Goal: Information Seeking & Learning: Check status

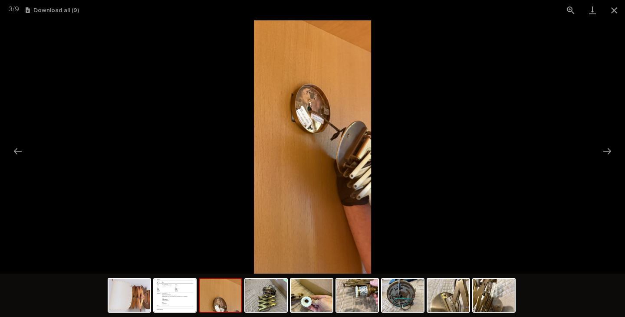
scroll to position [738, 0]
click at [613, 8] on button "Close gallery" at bounding box center [614, 10] width 22 height 20
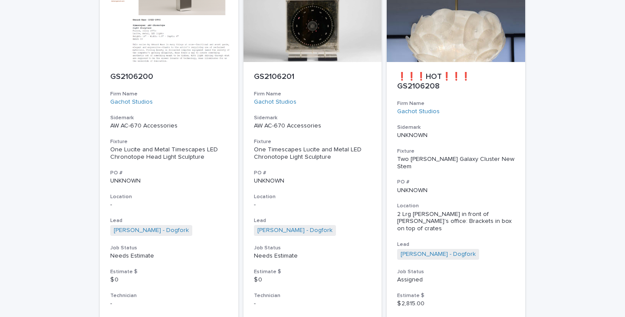
scroll to position [1909, 0]
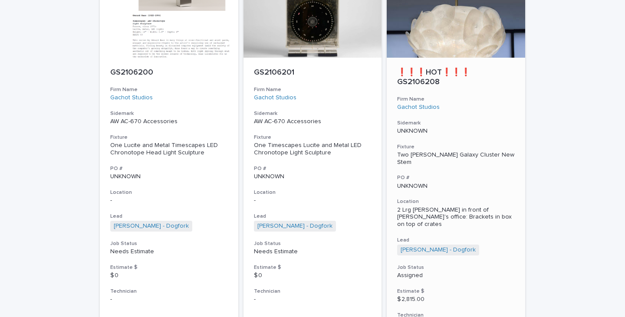
click at [426, 207] on p "2 Lrg [PERSON_NAME] in front of [PERSON_NAME]'s office: Brackets in box on top …" at bounding box center [456, 218] width 118 height 22
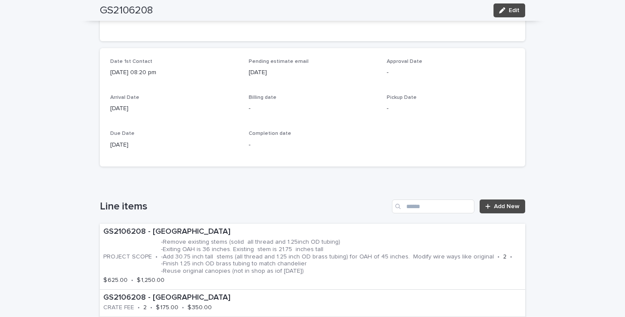
scroll to position [347, 0]
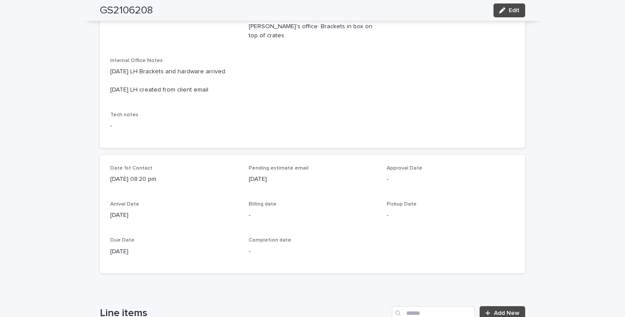
drag, startPoint x: 232, startPoint y: 252, endPoint x: 233, endPoint y: 230, distance: 21.7
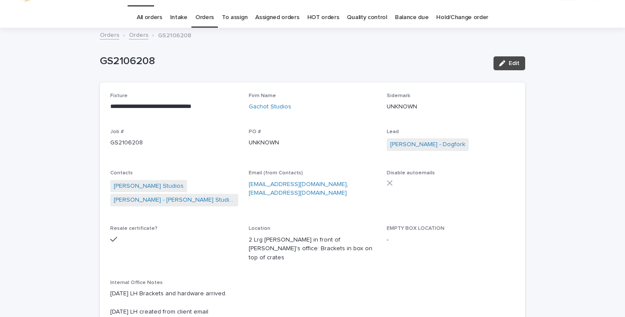
scroll to position [0, 0]
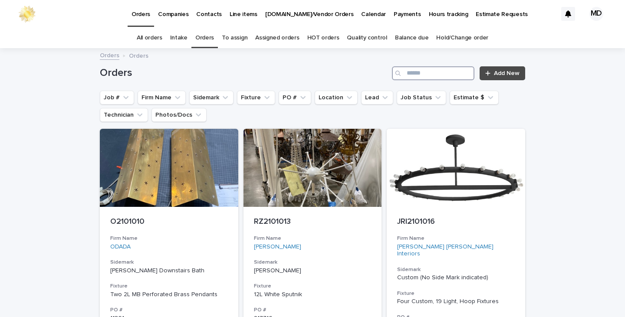
click at [423, 73] on input "Search" at bounding box center [433, 73] width 82 height 14
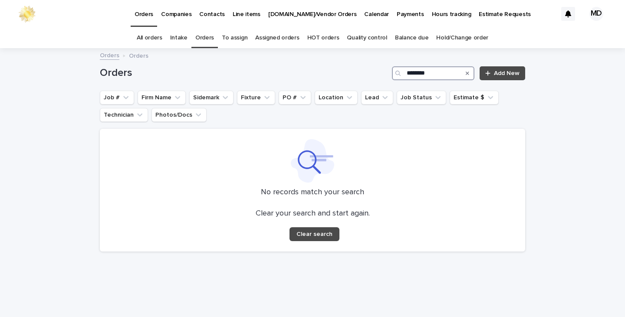
click at [423, 74] on input "********" at bounding box center [433, 73] width 82 height 14
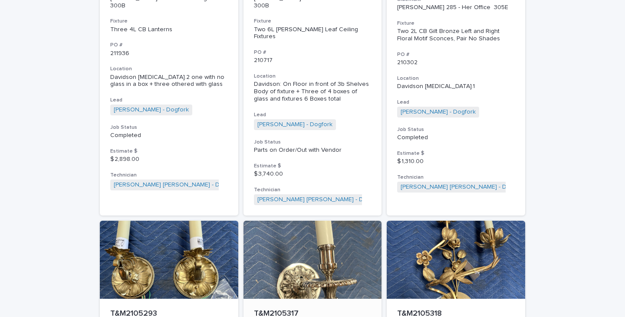
scroll to position [4030, 0]
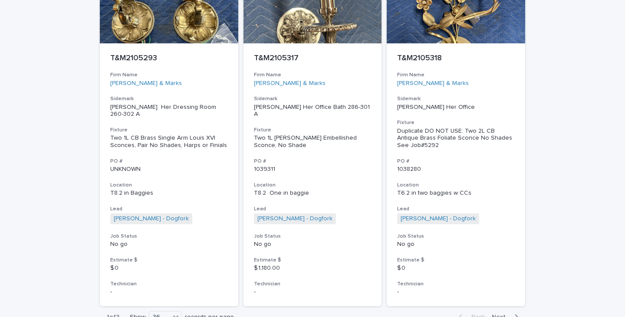
type input "*******"
click at [498, 314] on span "Next" at bounding box center [501, 317] width 19 height 6
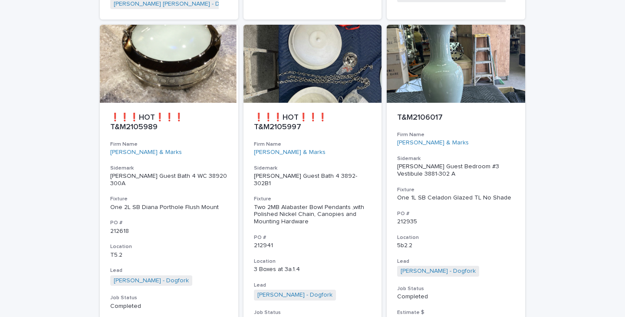
click at [498, 315] on div "$ 384.75" at bounding box center [456, 319] width 118 height 9
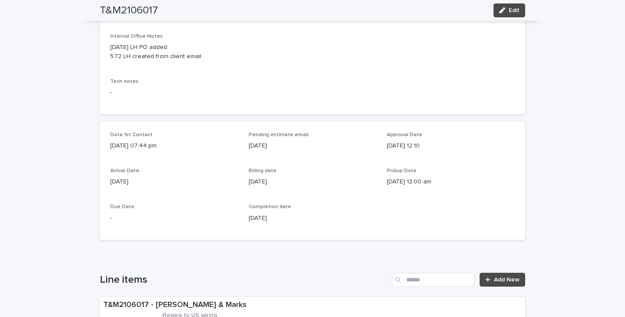
scroll to position [260, 0]
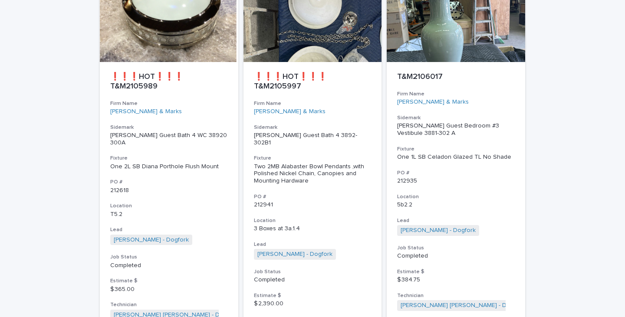
scroll to position [4102, 0]
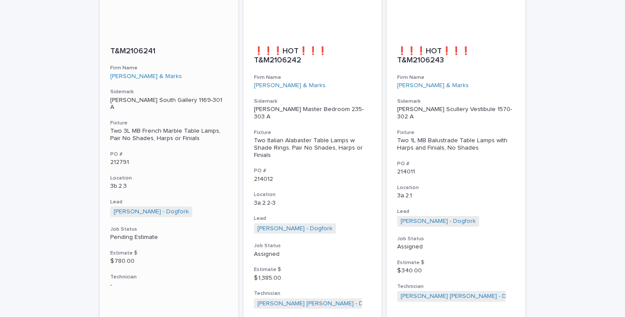
scroll to position [1662, 0]
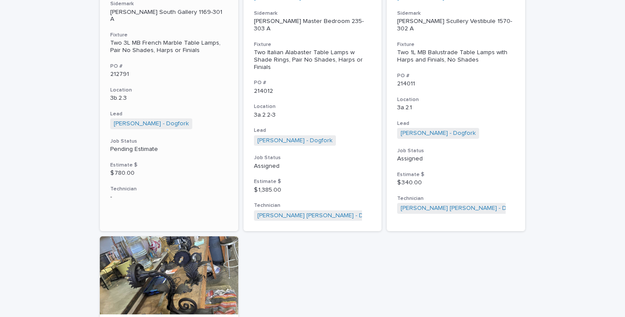
click at [151, 39] on div "Two 3L MB French Marble Table Lamps, Pair No Shades, Harps or Finials" at bounding box center [169, 46] width 118 height 15
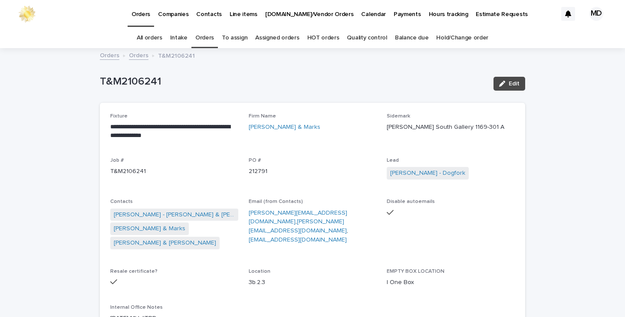
drag, startPoint x: 501, startPoint y: 83, endPoint x: 466, endPoint y: 109, distance: 44.3
click at [502, 83] on icon "button" at bounding box center [502, 84] width 6 height 6
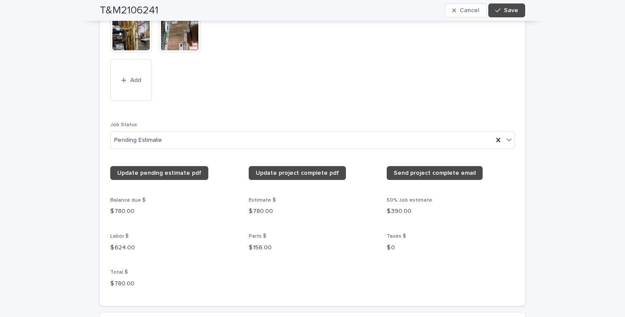
scroll to position [998, 0]
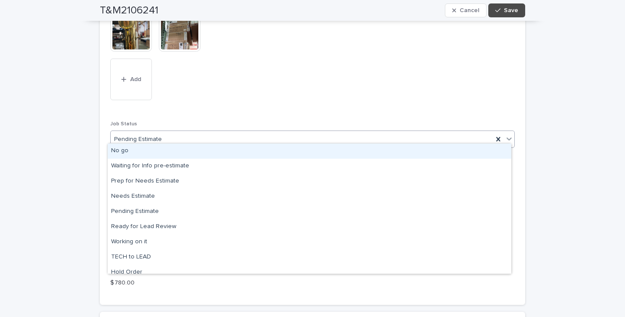
click at [508, 134] on icon at bounding box center [509, 138] width 9 height 9
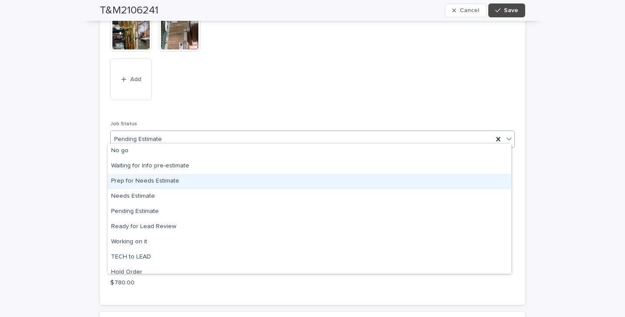
drag, startPoint x: 170, startPoint y: 190, endPoint x: 168, endPoint y: 180, distance: 10.1
click at [168, 180] on div "Prep for Needs Estimate" at bounding box center [309, 181] width 403 height 15
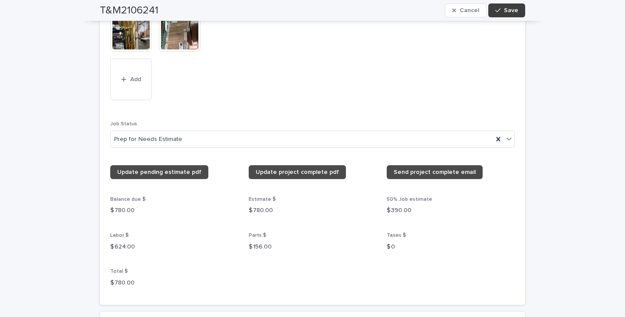
click at [509, 10] on span "Save" at bounding box center [511, 10] width 14 height 6
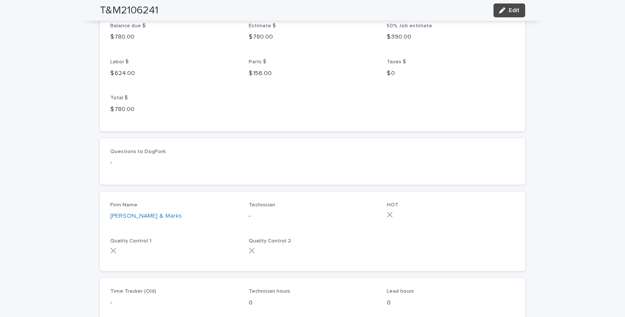
scroll to position [883, 0]
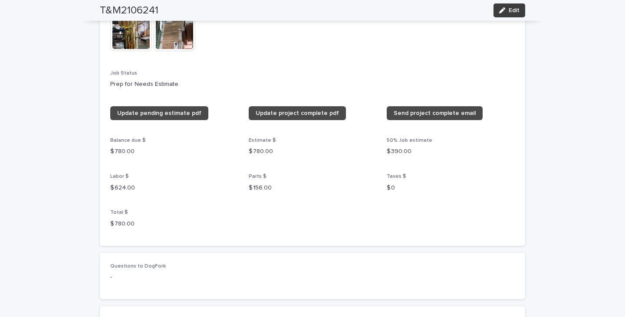
click at [512, 10] on span "Edit" at bounding box center [513, 10] width 11 height 6
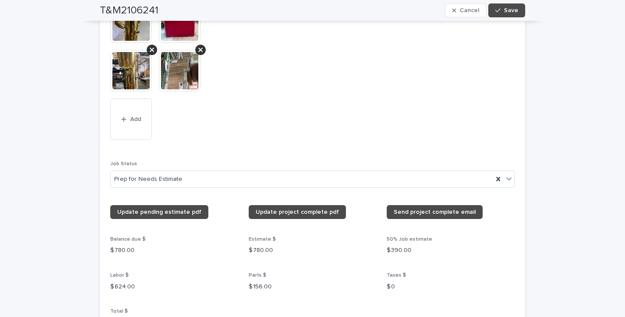
scroll to position [964, 0]
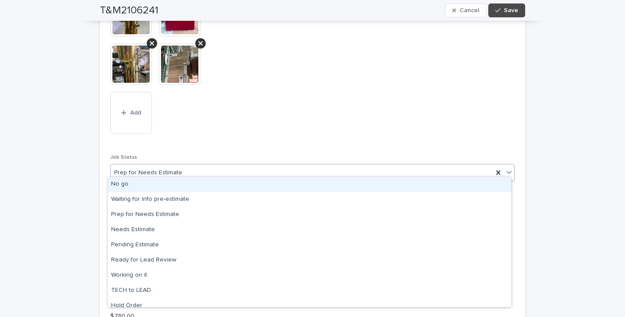
click at [506, 171] on icon at bounding box center [508, 172] width 5 height 3
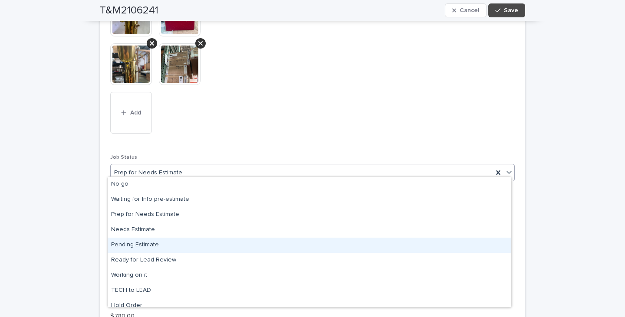
click at [145, 243] on div "Pending Estimate" at bounding box center [309, 245] width 403 height 15
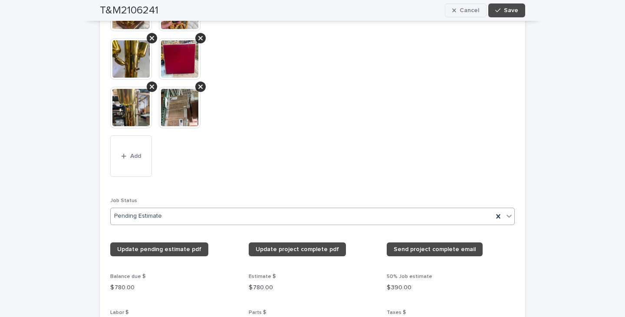
scroll to position [986, 0]
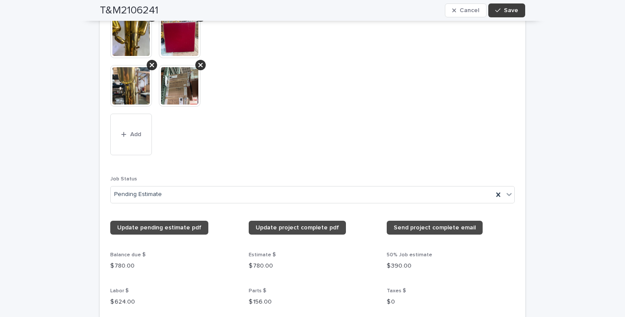
click at [513, 10] on span "Save" at bounding box center [511, 10] width 14 height 6
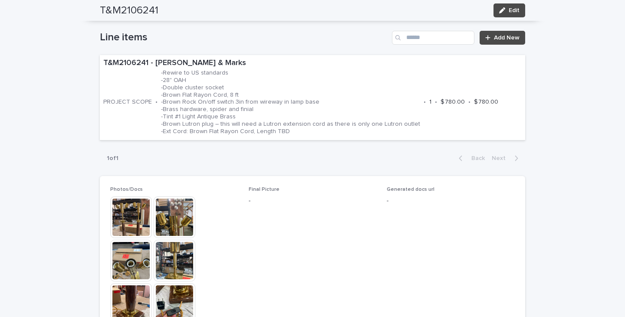
scroll to position [503, 0]
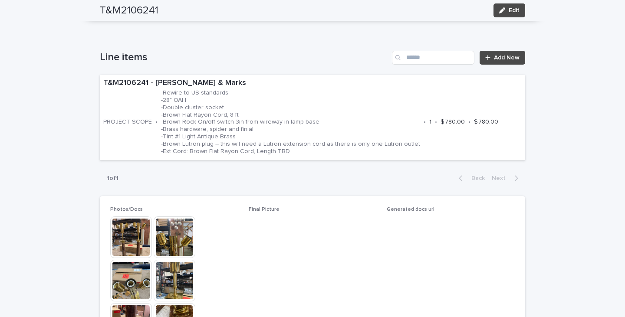
click at [263, 39] on div "Loading... Saving… Line items Add New T&M2106241 - Tucker & Marks PROJECT SCOPE…" at bounding box center [312, 114] width 425 height 163
click at [513, 11] on span "Edit" at bounding box center [513, 10] width 11 height 6
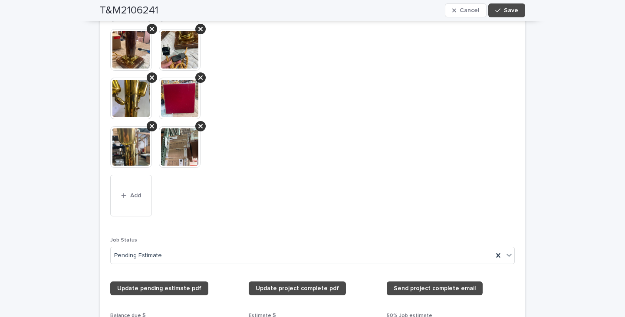
scroll to position [893, 0]
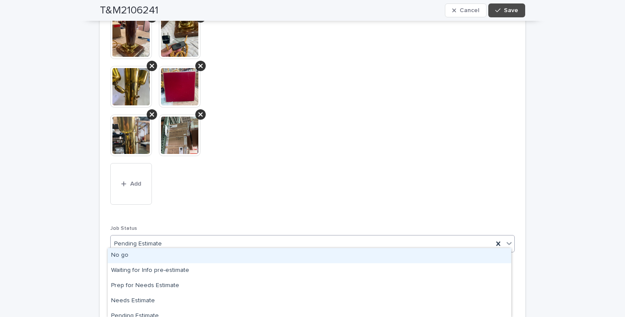
click at [505, 239] on icon at bounding box center [509, 243] width 9 height 9
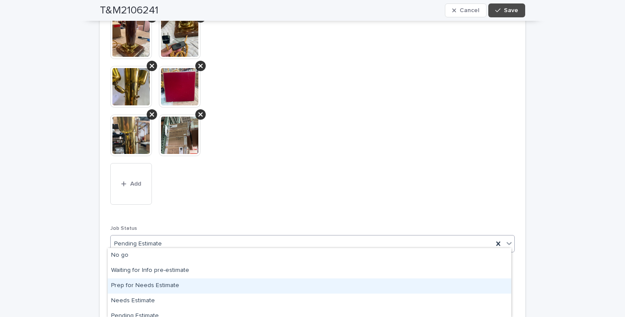
click at [157, 286] on div "Prep for Needs Estimate" at bounding box center [309, 286] width 403 height 15
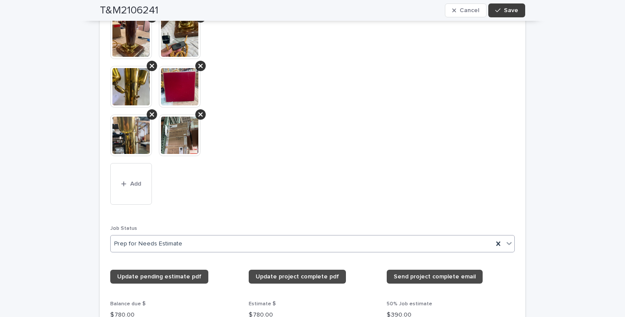
click at [508, 10] on span "Save" at bounding box center [511, 10] width 14 height 6
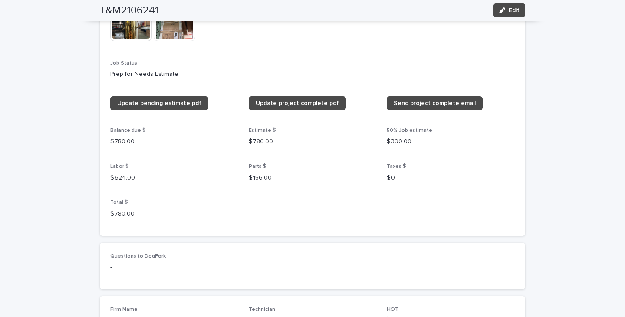
scroll to position [779, 0]
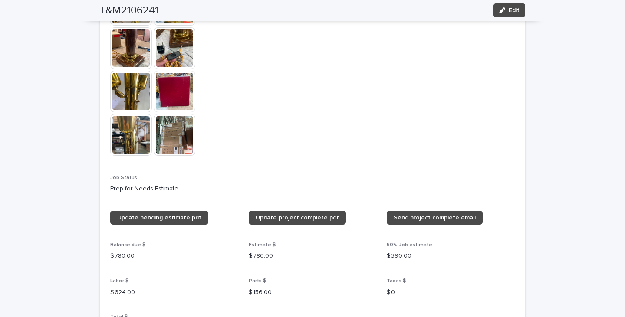
click at [509, 10] on span "Edit" at bounding box center [513, 10] width 11 height 6
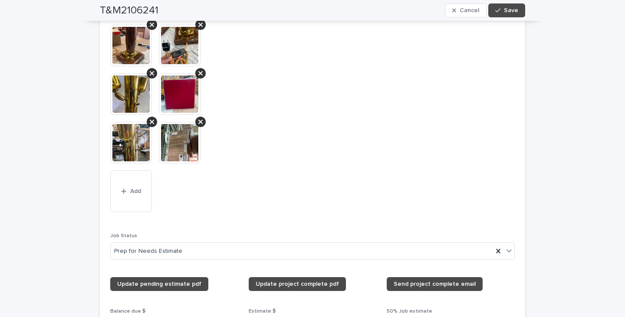
scroll to position [882, 0]
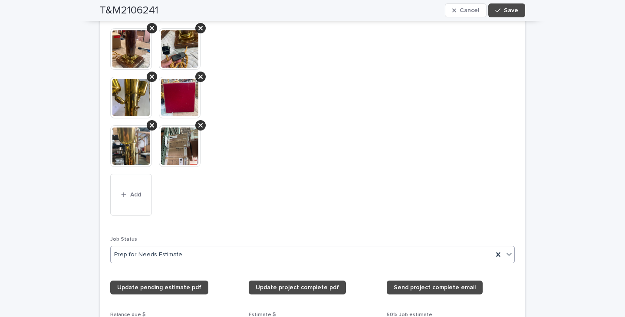
click at [508, 253] on icon at bounding box center [508, 254] width 5 height 3
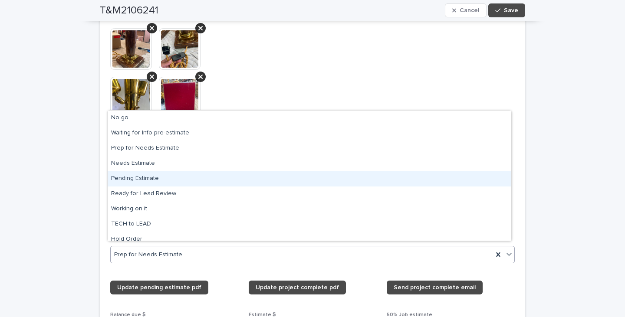
click at [136, 180] on div "Pending Estimate" at bounding box center [309, 178] width 403 height 15
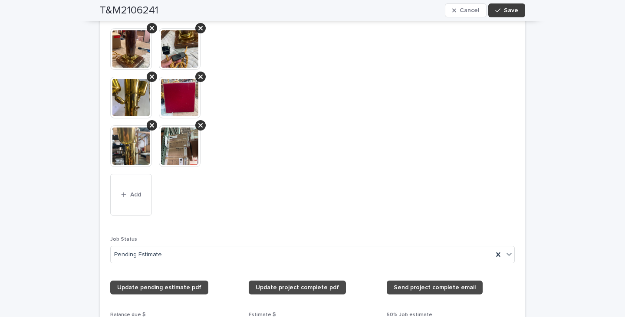
click at [516, 12] on button "Save" at bounding box center [506, 10] width 37 height 14
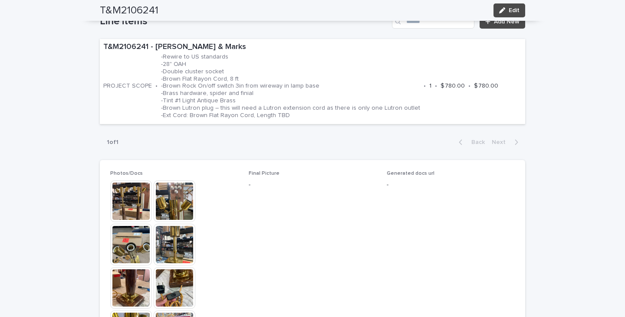
scroll to position [508, 0]
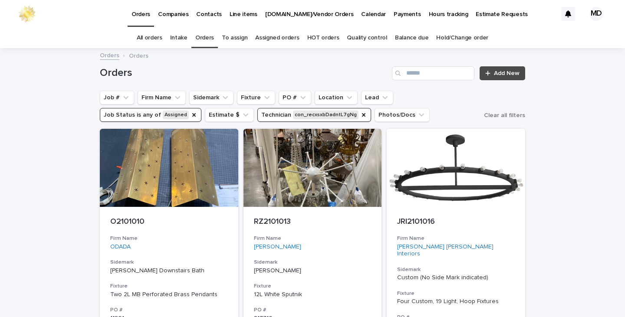
click at [203, 36] on link "Orders" at bounding box center [204, 38] width 19 height 20
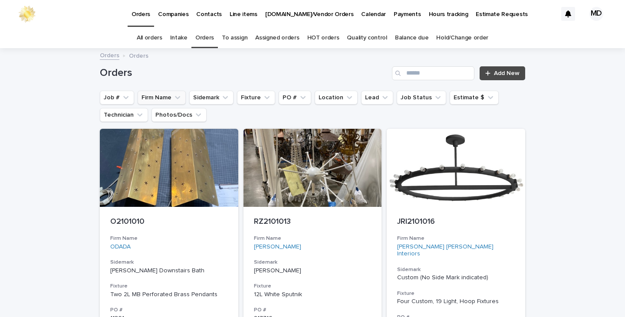
click at [175, 98] on icon "Firm Name" at bounding box center [177, 97] width 5 height 3
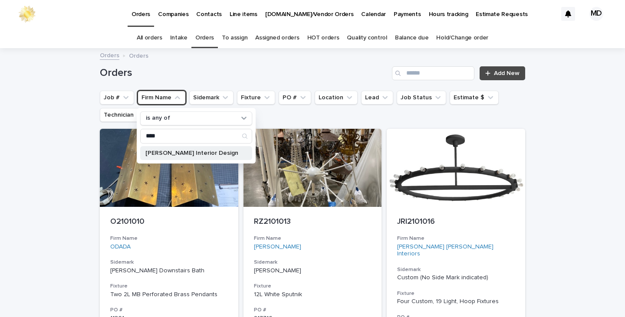
type input "****"
click at [164, 156] on p "Penny Rammer Interior Design" at bounding box center [191, 153] width 93 height 6
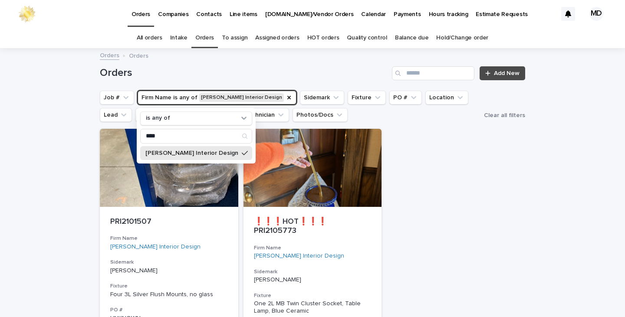
click at [576, 238] on div "Loading... Saving… Loading... Saving… Orders Add New Job # Firm Name is any of …" at bounding box center [312, 295] width 625 height 492
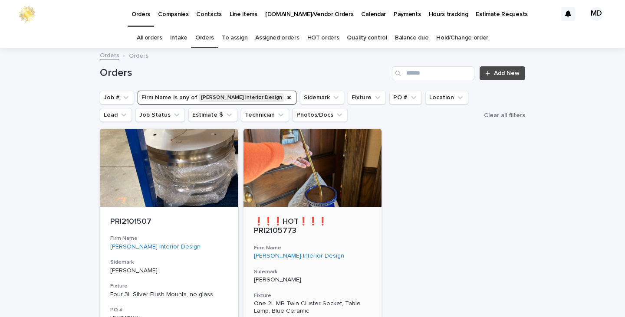
click at [355, 256] on div "Penny Rammer Interior Design" at bounding box center [313, 255] width 118 height 7
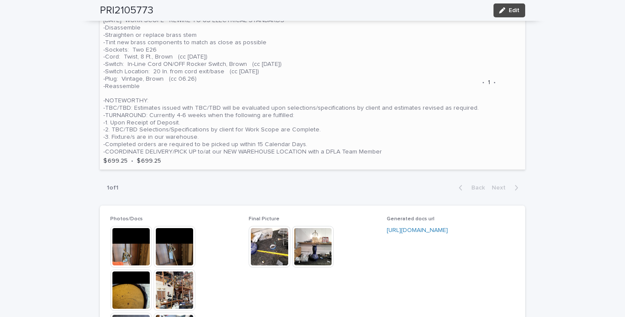
scroll to position [390, 0]
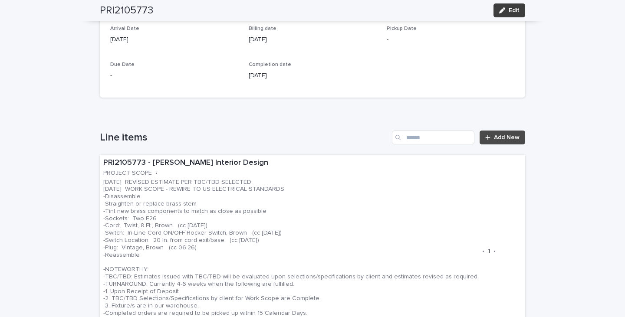
click at [518, 13] on button "Edit" at bounding box center [509, 10] width 32 height 14
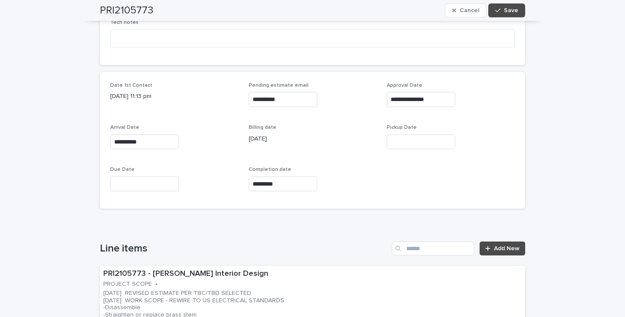
click at [410, 141] on input "text" at bounding box center [421, 141] width 69 height 15
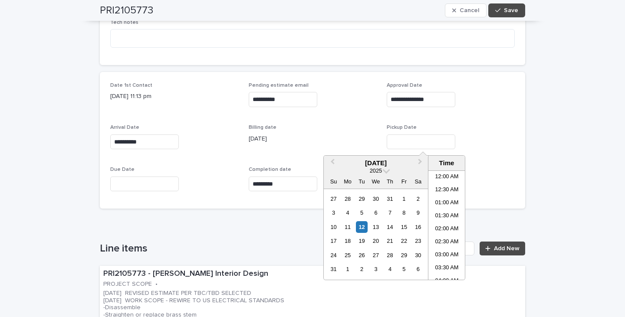
scroll to position [252, 0]
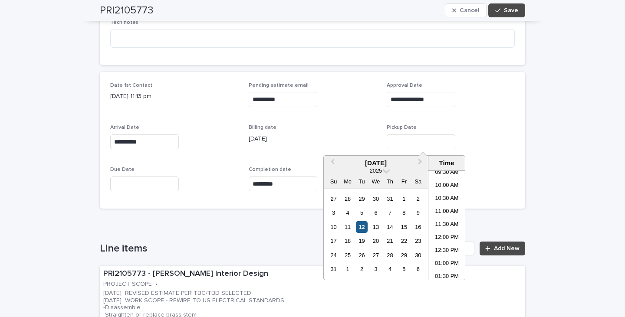
drag, startPoint x: 359, startPoint y: 228, endPoint x: 387, endPoint y: 193, distance: 44.4
click at [360, 226] on div "12" at bounding box center [362, 227] width 12 height 12
type input "**********"
drag, startPoint x: 512, startPoint y: 13, endPoint x: 554, endPoint y: 100, distance: 97.6
click at [512, 16] on button "Save" at bounding box center [506, 10] width 37 height 14
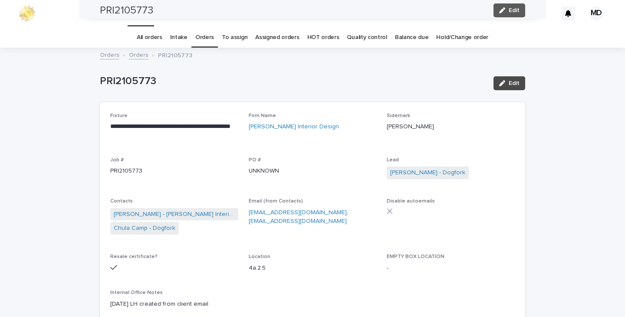
scroll to position [0, 0]
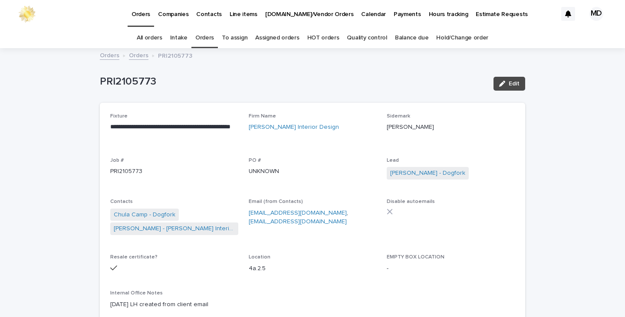
click at [200, 40] on link "Orders" at bounding box center [204, 38] width 19 height 20
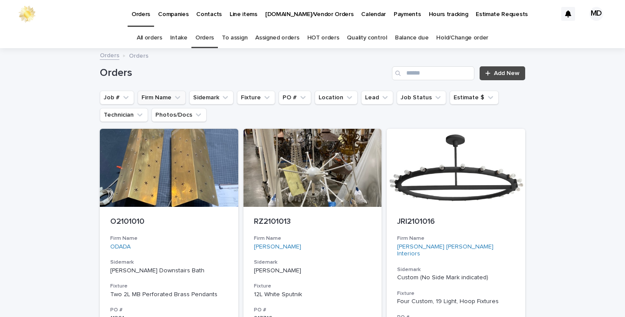
click at [145, 98] on button "Firm Name" at bounding box center [162, 98] width 48 height 14
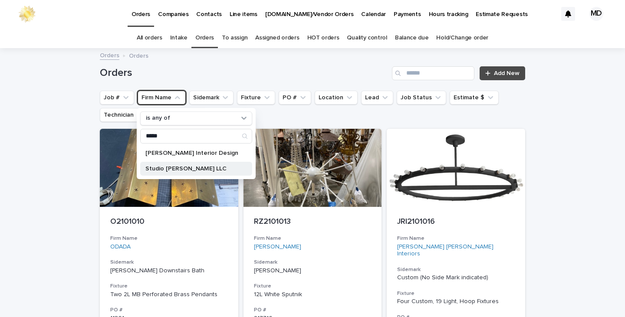
type input "*****"
click at [182, 167] on p "Studio Burke LLC" at bounding box center [191, 169] width 93 height 6
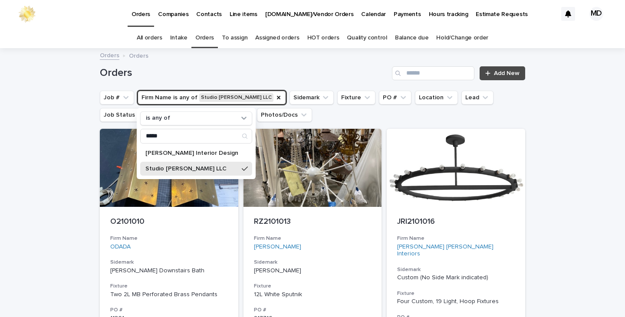
click at [221, 68] on h1 "Orders" at bounding box center [244, 73] width 289 height 13
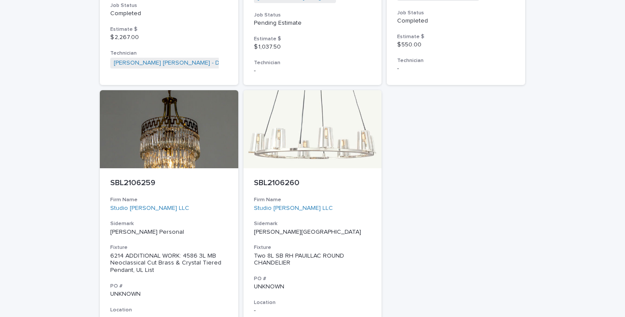
scroll to position [390, 0]
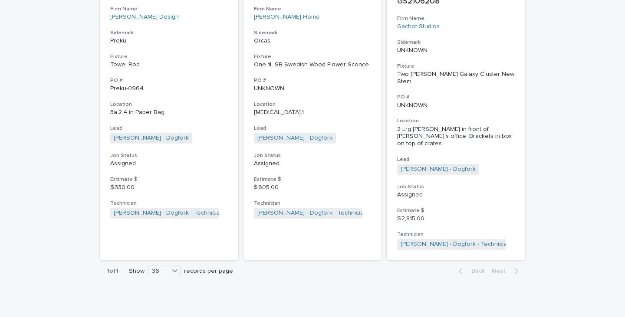
scroll to position [1282, 0]
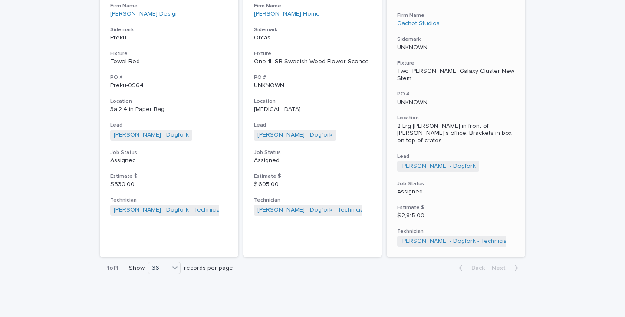
click at [435, 82] on div "Two [PERSON_NAME] Galaxy Cluster New Stem" at bounding box center [456, 75] width 118 height 15
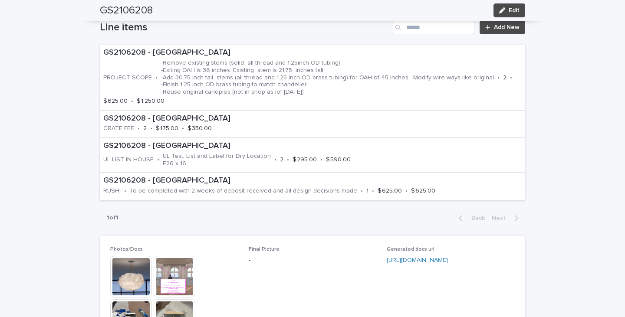
scroll to position [607, 0]
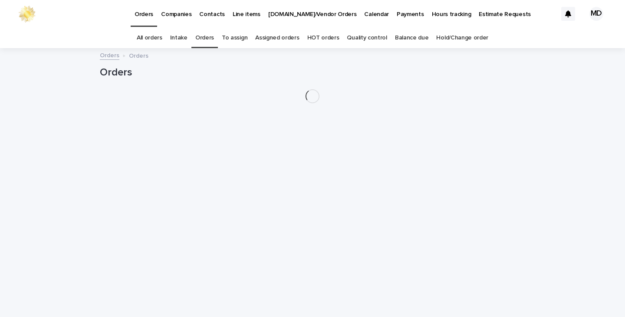
click at [204, 39] on link "Orders" at bounding box center [204, 38] width 19 height 20
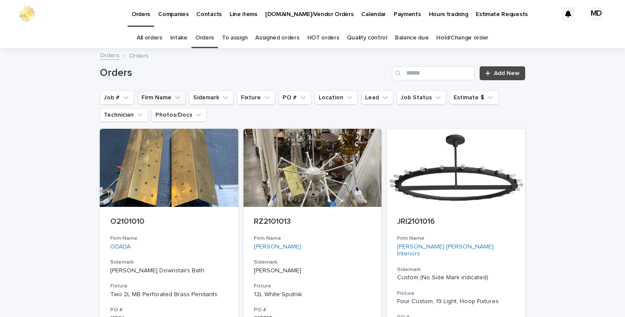
click at [173, 94] on icon "Firm Name" at bounding box center [177, 97] width 9 height 9
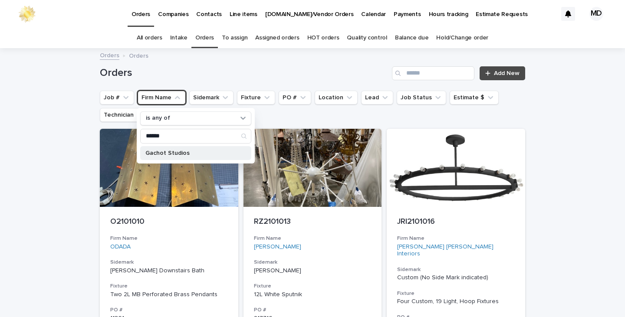
type input "******"
click at [172, 151] on p "Gachot Studios" at bounding box center [191, 153] width 92 height 6
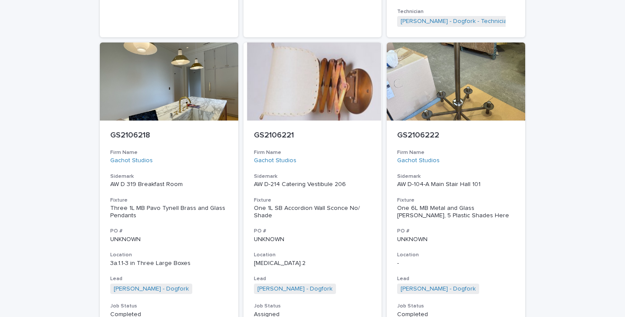
scroll to position [2256, 0]
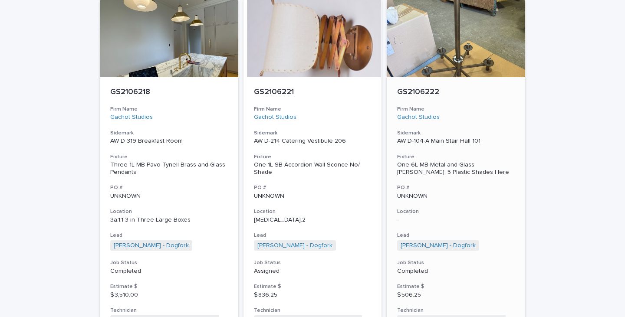
click at [455, 208] on h3 "Location" at bounding box center [456, 211] width 118 height 7
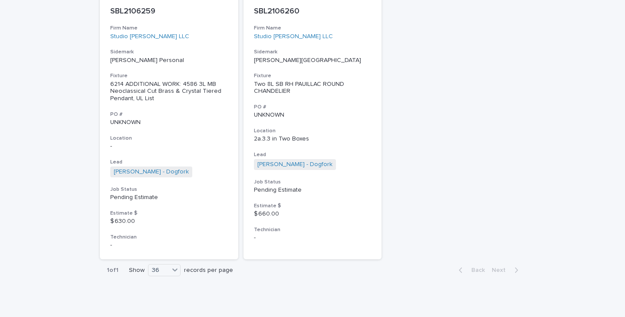
scroll to position [564, 0]
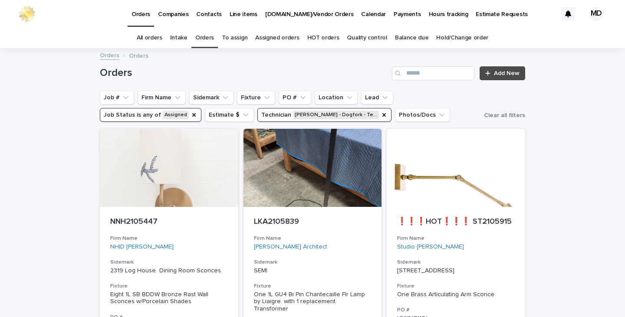
click at [401, 37] on link "Balance due" at bounding box center [412, 38] width 34 height 20
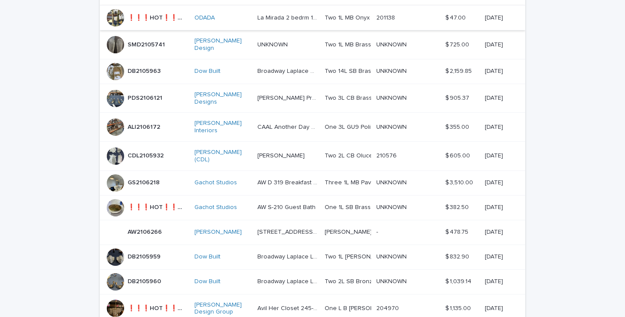
scroll to position [154, 0]
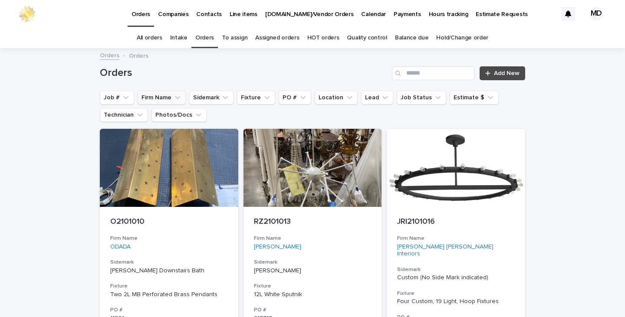
click at [157, 98] on button "Firm Name" at bounding box center [162, 98] width 48 height 14
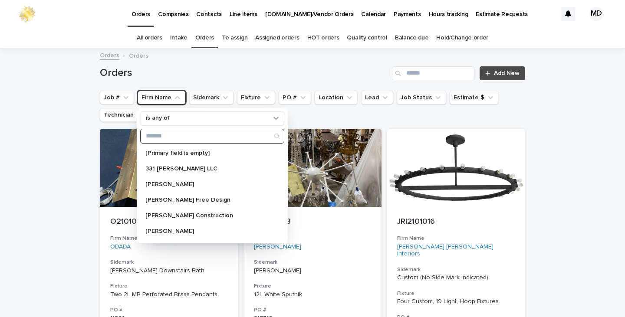
click at [162, 136] on input "Search" at bounding box center [212, 136] width 143 height 14
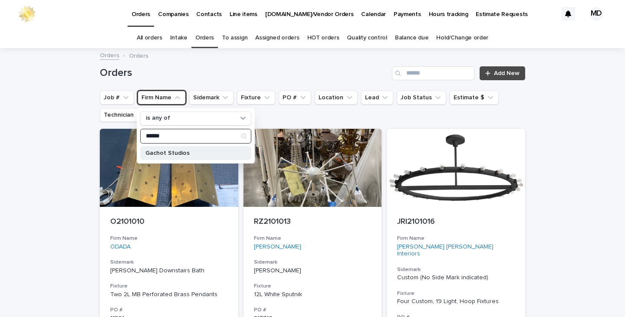
type input "******"
click at [163, 155] on p "Gachot Studios" at bounding box center [191, 153] width 92 height 6
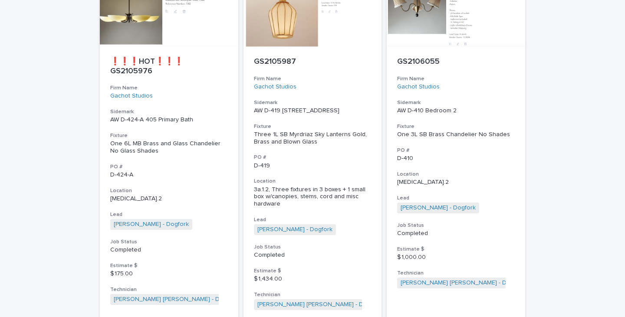
scroll to position [1215, 0]
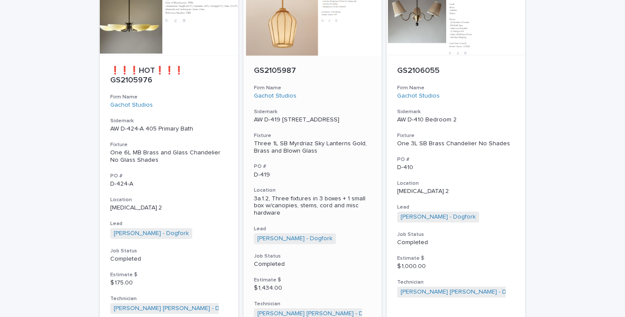
click at [289, 140] on div "Three 1L SB Myrdriaz Sky Lanterns Gold, Brass and Blown Glass" at bounding box center [313, 147] width 118 height 15
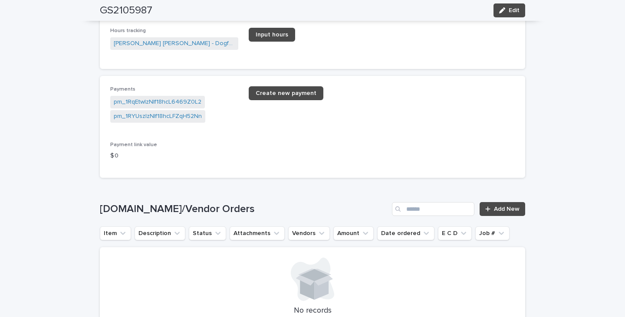
scroll to position [1649, 0]
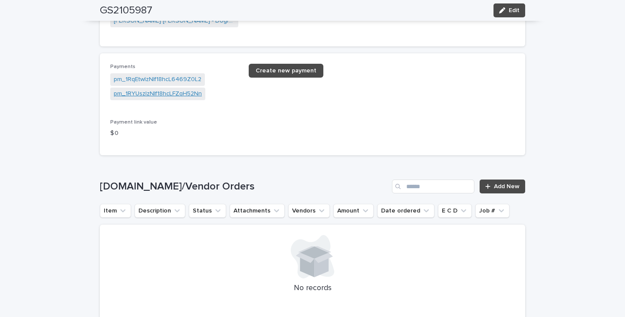
click at [178, 97] on link "pm_1RYUszIzNIf18hcLFZqH52Nn" at bounding box center [158, 93] width 88 height 9
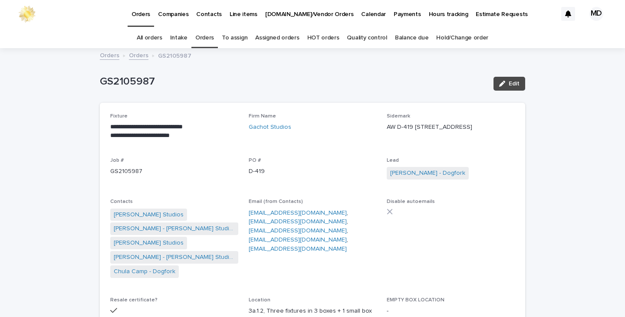
scroll to position [28, 0]
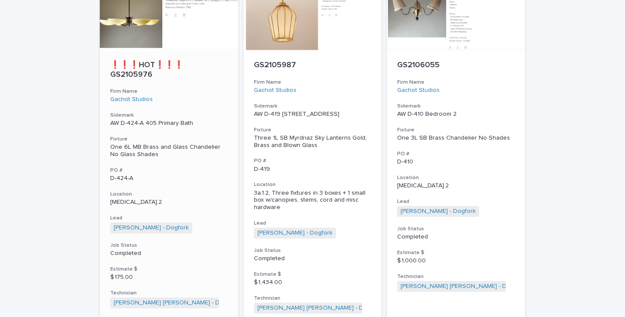
scroll to position [1373, 0]
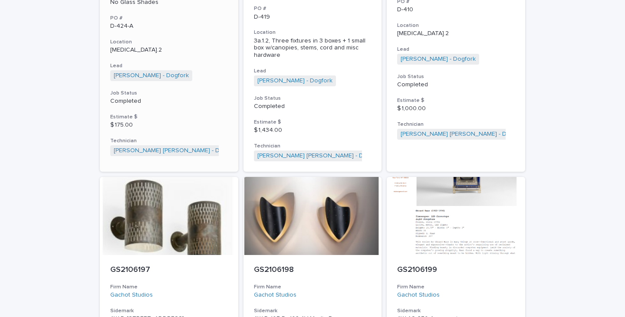
click at [124, 98] on p "Completed" at bounding box center [169, 101] width 118 height 7
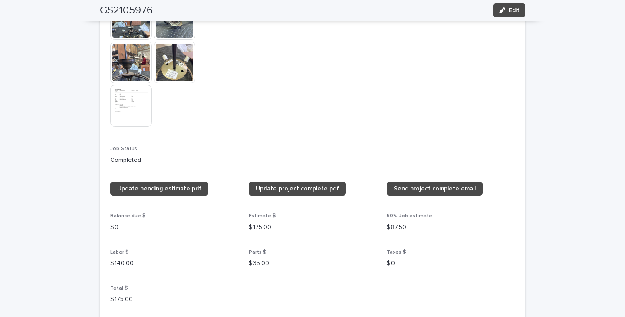
scroll to position [824, 0]
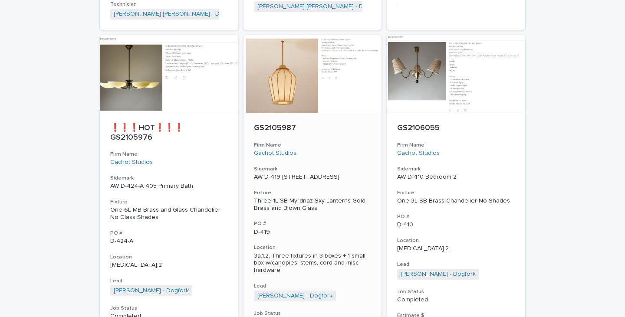
scroll to position [1199, 0]
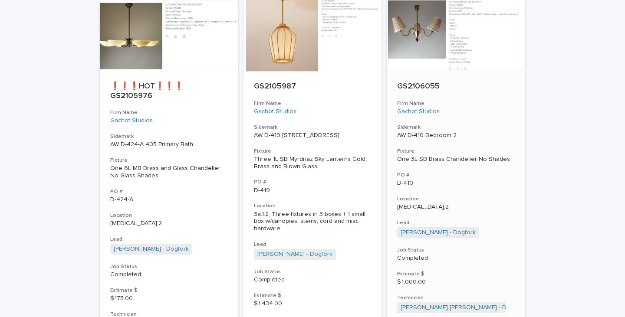
click at [416, 156] on div "One 3L SB Brass Chandelier No Shades" at bounding box center [456, 159] width 118 height 7
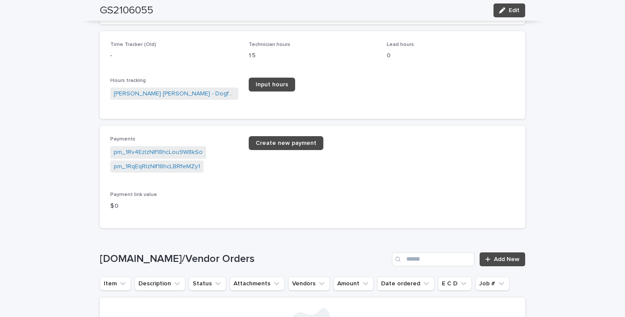
scroll to position [1302, 0]
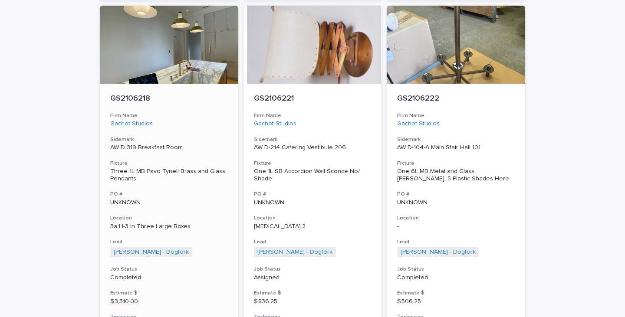
scroll to position [2327, 0]
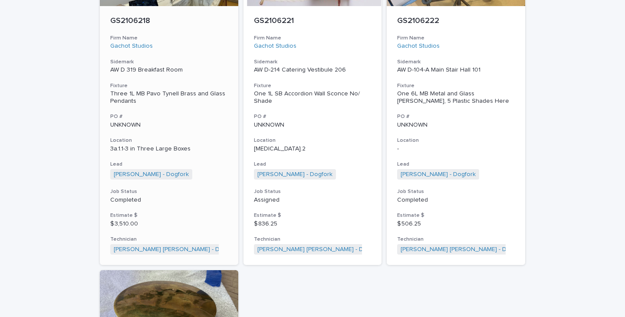
click at [136, 145] on p "3a.1.1-3 in Three Large Boxes" at bounding box center [169, 148] width 118 height 7
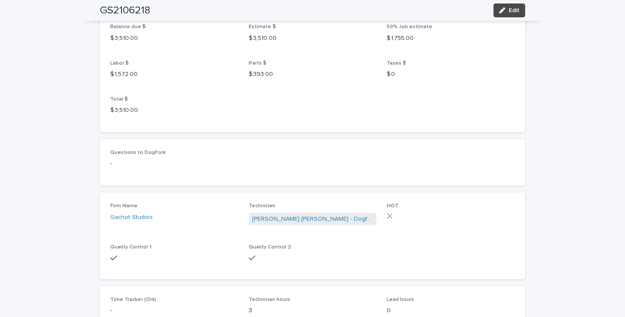
scroll to position [1041, 0]
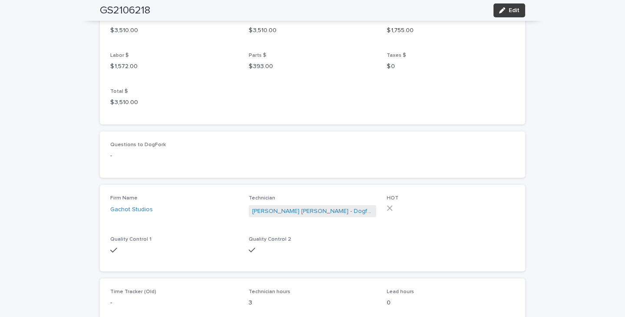
click at [510, 8] on span "Edit" at bounding box center [513, 10] width 11 height 6
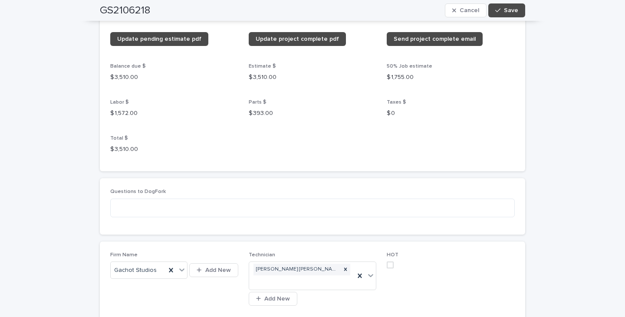
scroll to position [1158, 0]
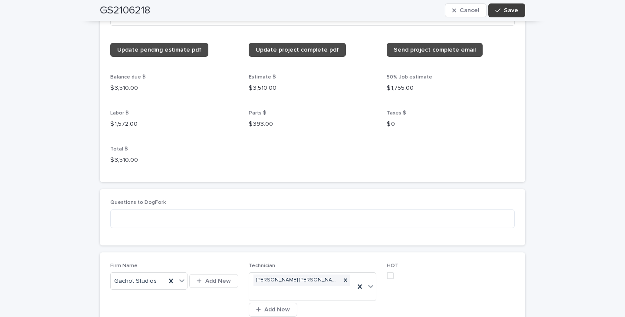
click at [504, 10] on span "Save" at bounding box center [511, 10] width 14 height 6
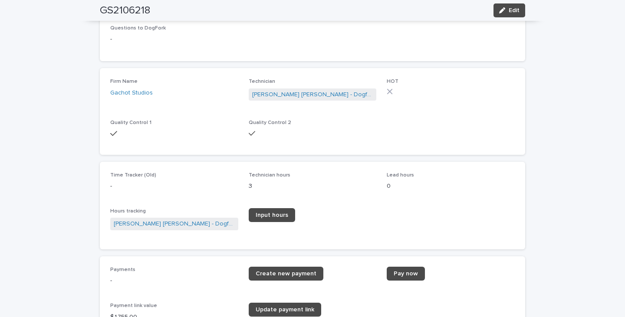
drag, startPoint x: 489, startPoint y: 54, endPoint x: 557, endPoint y: 62, distance: 69.5
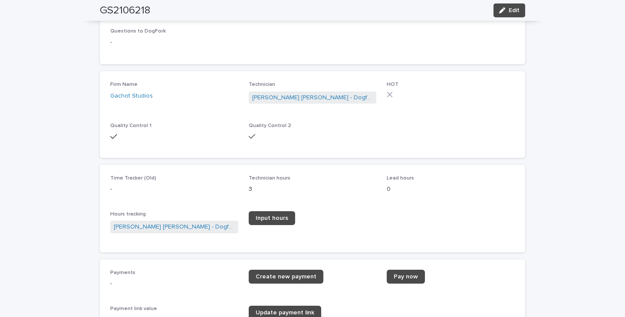
scroll to position [1149, 0]
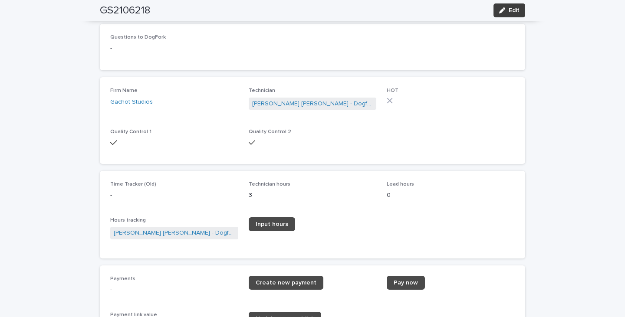
click at [507, 14] on button "Edit" at bounding box center [509, 10] width 32 height 14
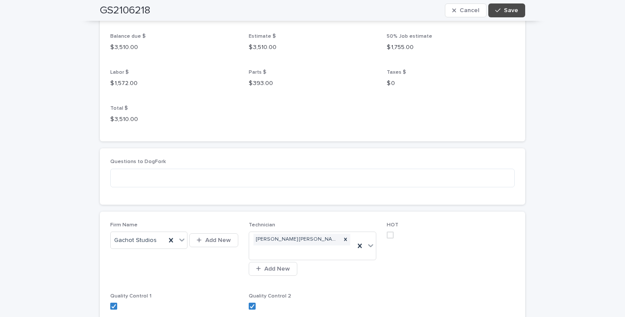
scroll to position [1028, 0]
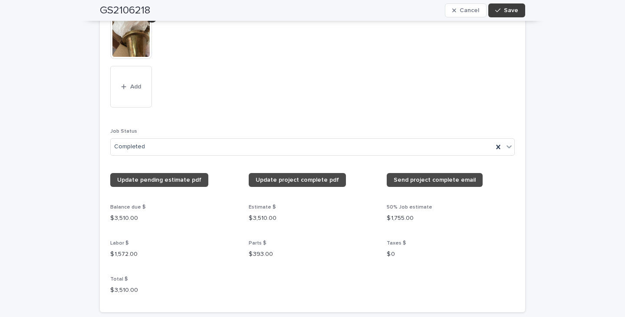
click at [506, 9] on span "Save" at bounding box center [511, 10] width 14 height 6
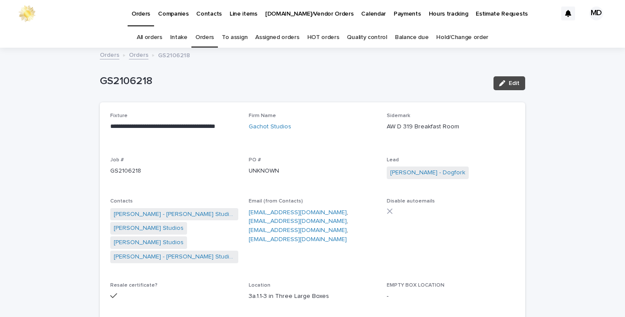
scroll to position [0, 0]
click at [401, 37] on link "Balance due" at bounding box center [412, 38] width 34 height 20
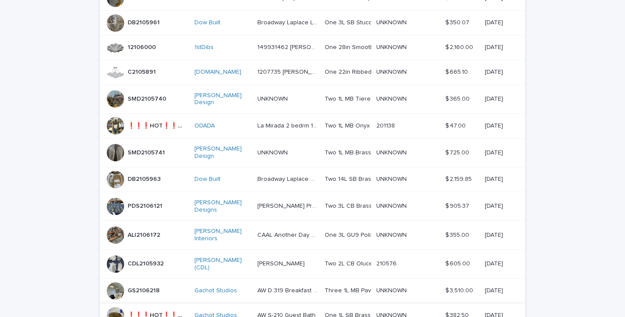
scroll to position [174, 0]
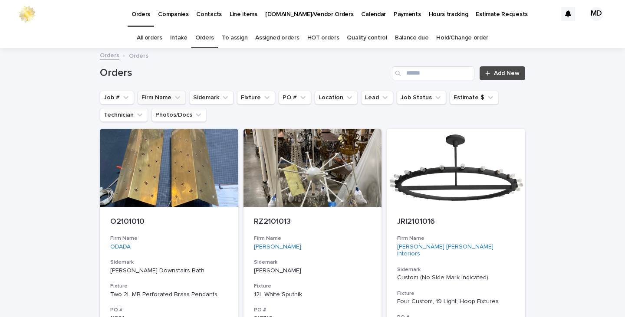
click at [153, 95] on button "Firm Name" at bounding box center [162, 98] width 48 height 14
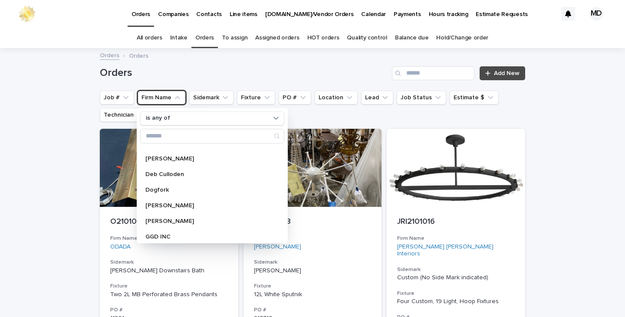
scroll to position [130, 0]
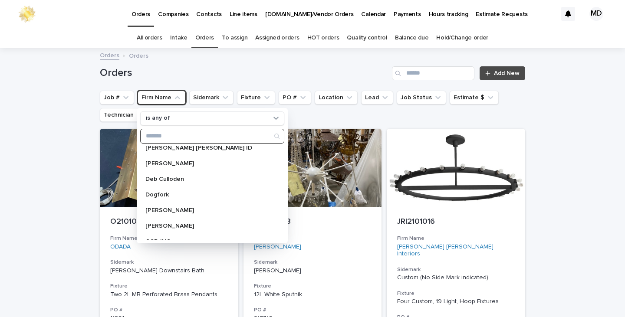
click at [163, 134] on input "Search" at bounding box center [212, 136] width 143 height 14
type input "******"
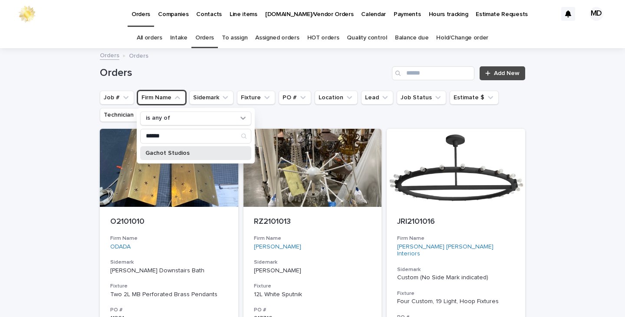
click at [177, 152] on p "Gachot Studios" at bounding box center [191, 153] width 92 height 6
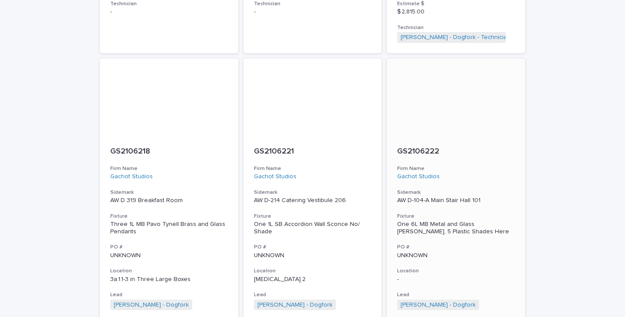
scroll to position [2299, 0]
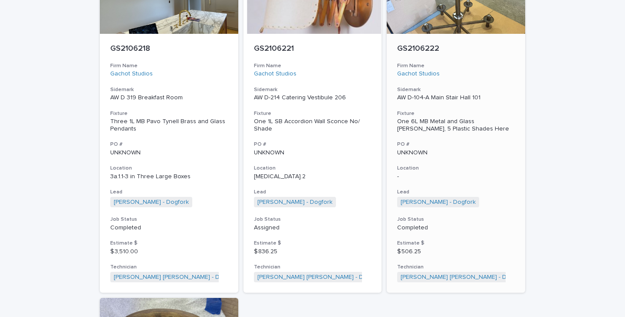
click at [444, 118] on div "One 6L MB Metal and Glass [PERSON_NAME], 5 Plastic Shades Here" at bounding box center [456, 125] width 118 height 15
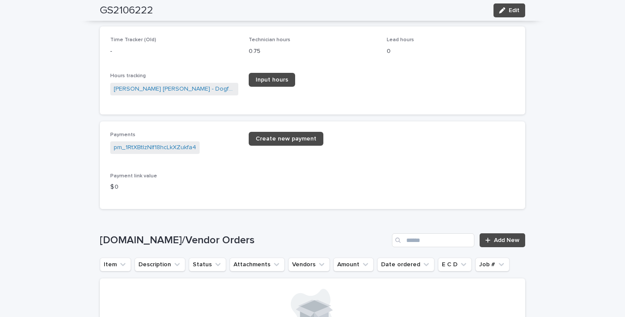
scroll to position [1345, 0]
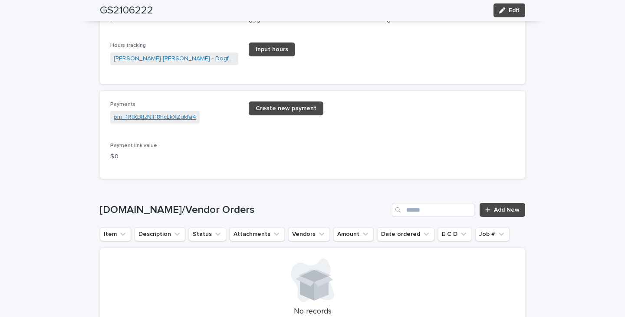
click at [167, 116] on link "pm_1RtXBtIzNIf18hcLkXZukfa4" at bounding box center [155, 117] width 82 height 9
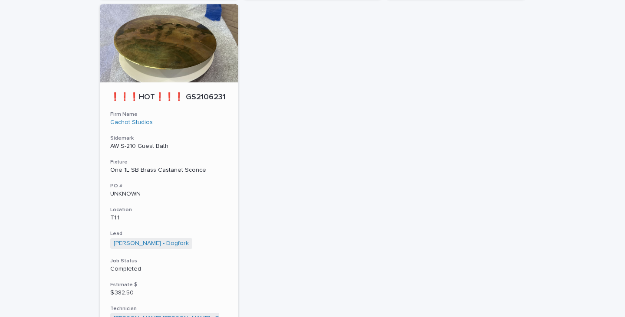
scroll to position [2631, 0]
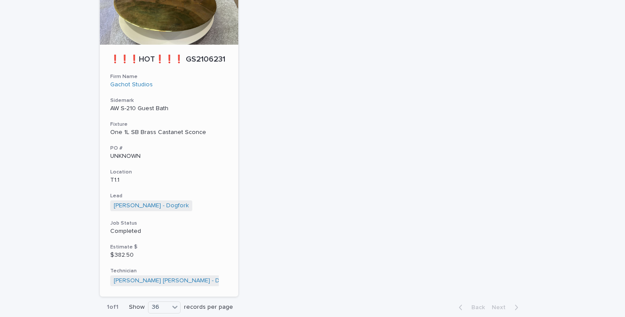
click at [147, 129] on div "One 1L SB Brass Castanet Sconce" at bounding box center [169, 132] width 118 height 7
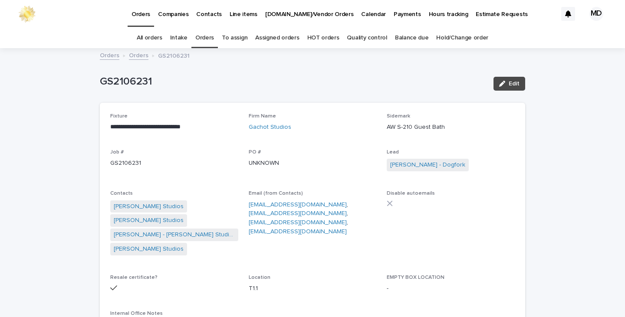
click at [400, 39] on link "Balance due" at bounding box center [412, 38] width 34 height 20
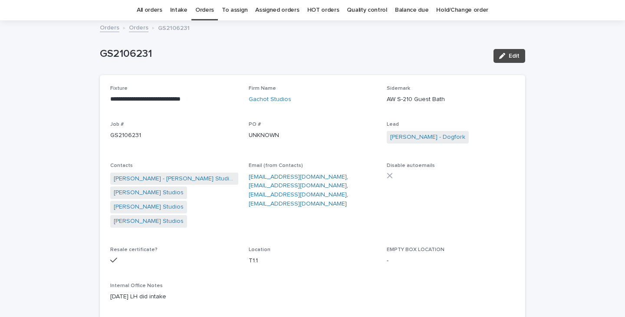
click at [401, 10] on link "Balance due" at bounding box center [412, 10] width 34 height 20
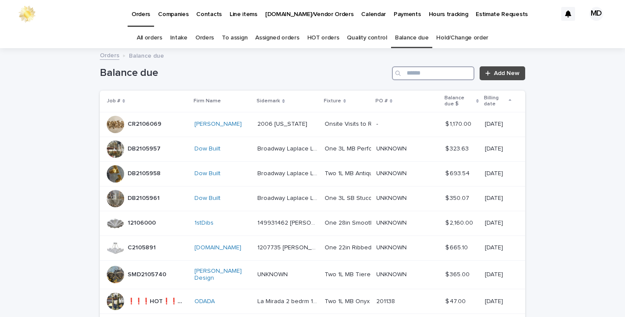
click at [432, 75] on input "Search" at bounding box center [433, 73] width 82 height 14
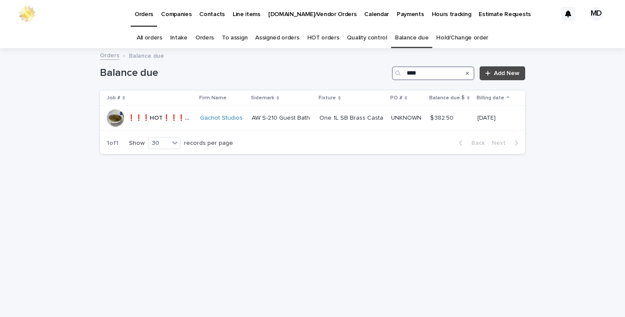
type input "****"
click at [412, 40] on link "Balance due" at bounding box center [412, 38] width 34 height 20
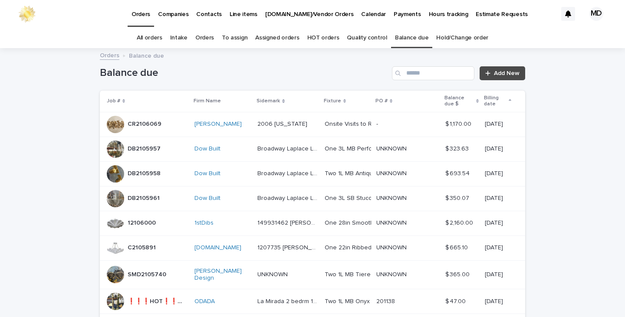
click at [413, 38] on link "Balance due" at bounding box center [412, 38] width 34 height 20
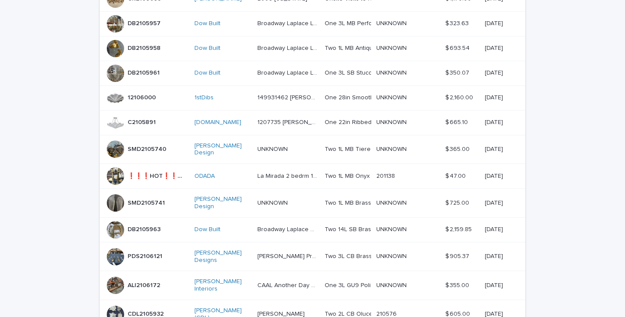
scroll to position [111, 0]
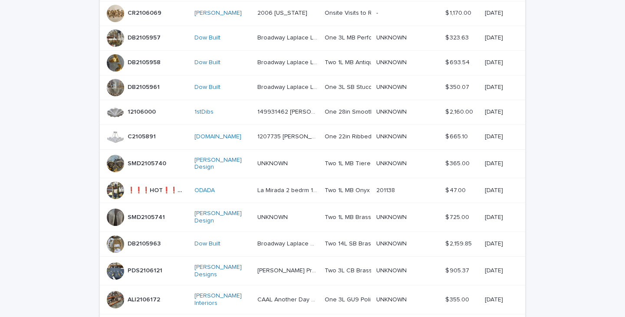
click at [193, 7] on td "Christopher Roy" at bounding box center [222, 13] width 63 height 25
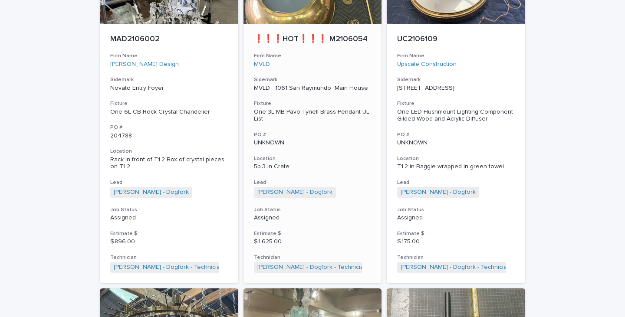
scroll to position [564, 0]
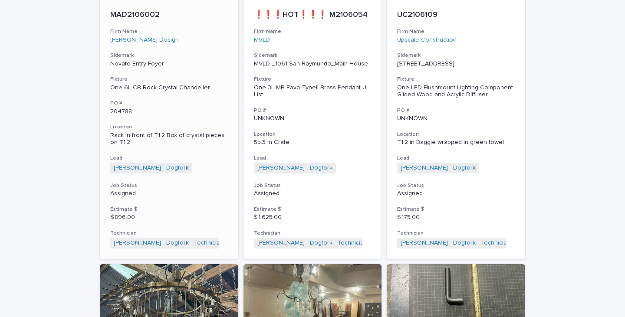
click at [167, 86] on div "One 6L CB Rock Crystal Chandelier" at bounding box center [169, 87] width 118 height 7
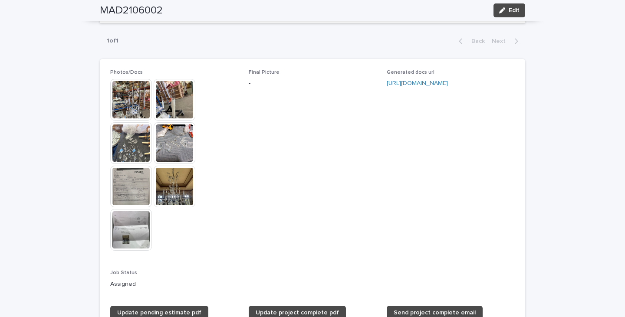
scroll to position [738, 0]
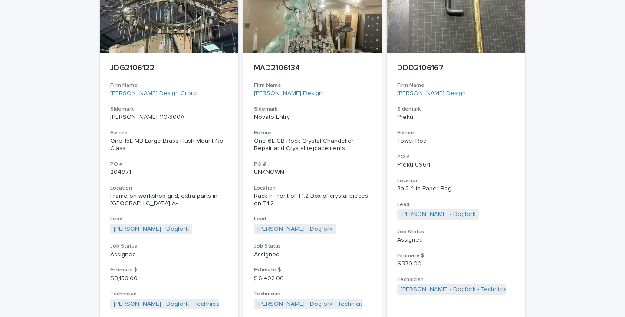
scroll to position [852, 0]
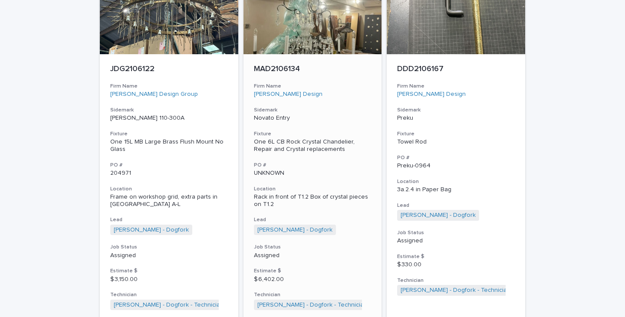
click at [294, 153] on div "One 6L CB Rock Crystal Chandelier, Repair and Crystal replacements" at bounding box center [313, 145] width 118 height 15
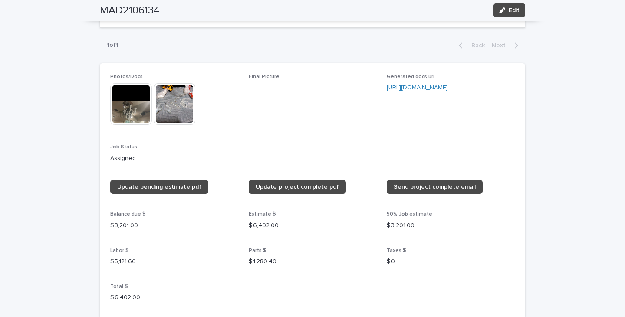
scroll to position [694, 0]
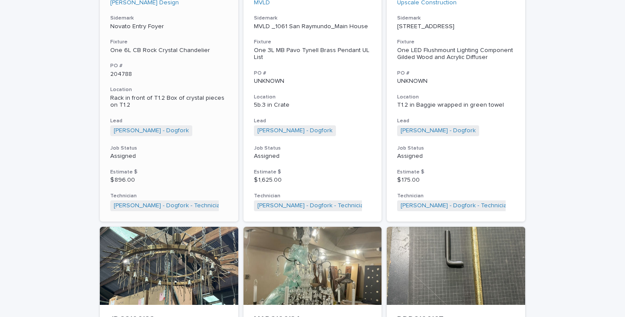
scroll to position [635, 0]
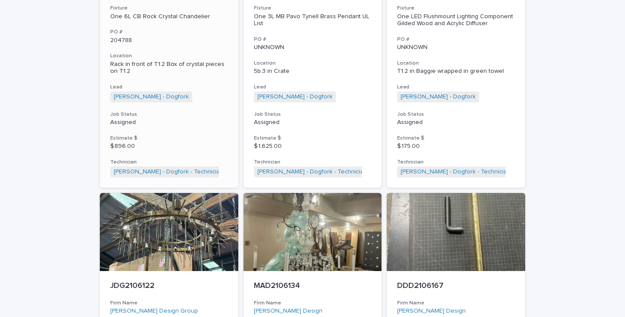
click at [170, 66] on p "Rack in front of T1.2 Box of crystal pieces on T1.2" at bounding box center [169, 68] width 118 height 15
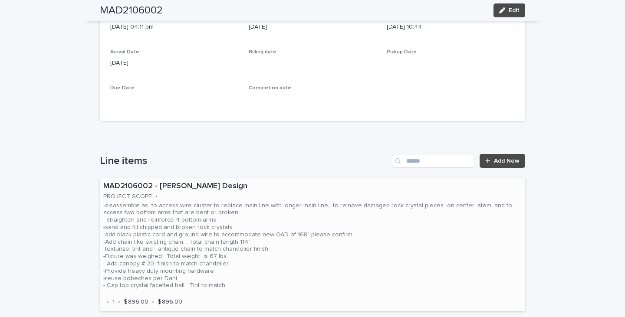
scroll to position [375, 0]
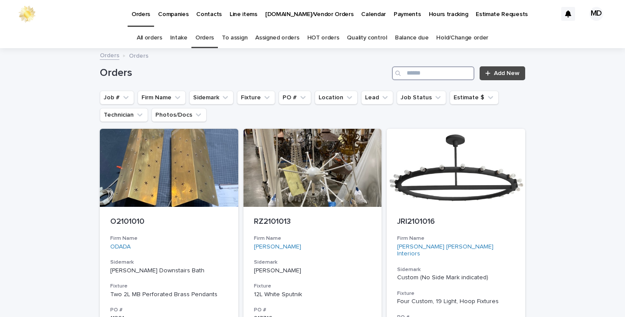
click at [414, 74] on input "Search" at bounding box center [433, 73] width 82 height 14
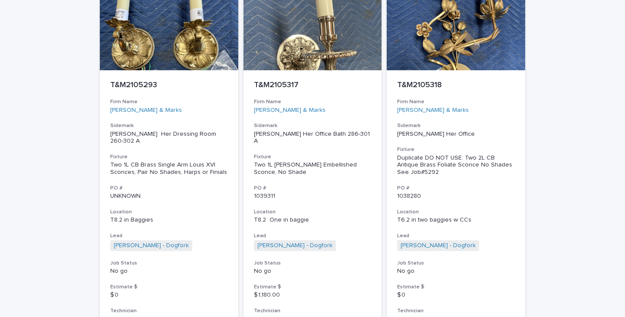
scroll to position [4030, 0]
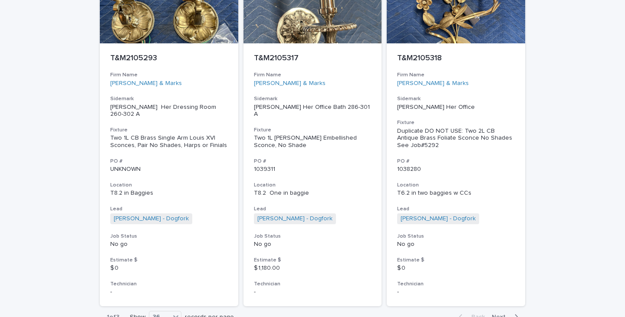
type input "*******"
click at [502, 314] on span "Next" at bounding box center [501, 317] width 19 height 6
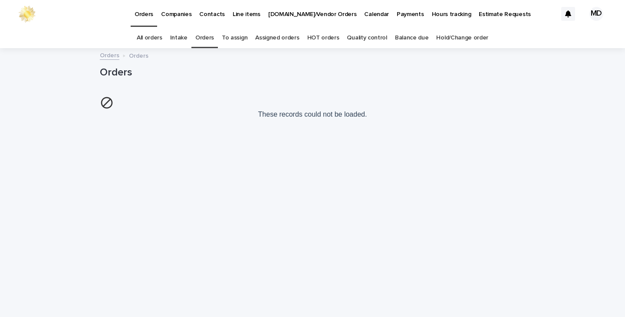
click at [206, 38] on link "Orders" at bounding box center [204, 38] width 19 height 20
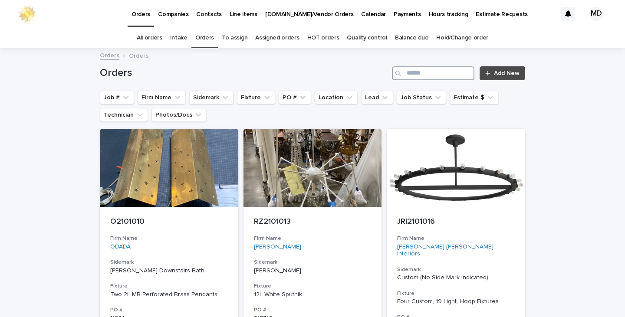
click at [419, 72] on input "Search" at bounding box center [433, 73] width 82 height 14
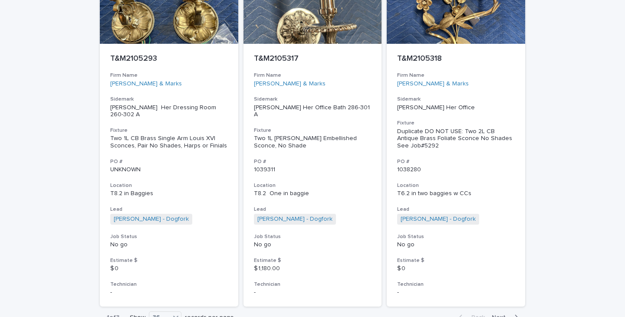
scroll to position [4030, 0]
type input "*******"
click at [498, 314] on span "Next" at bounding box center [501, 317] width 19 height 6
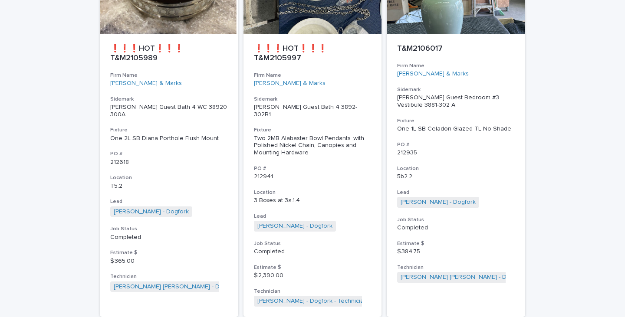
scroll to position [4102, 0]
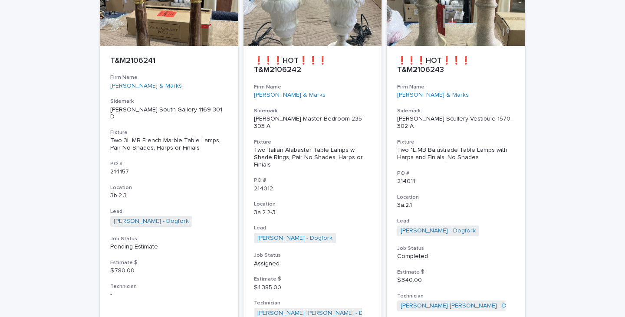
scroll to position [1576, 0]
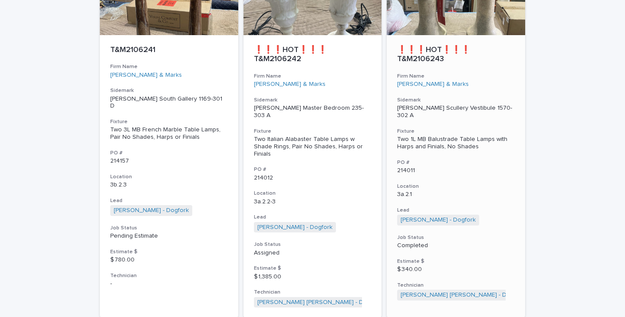
click at [449, 136] on div "Two 1L MB Balustrade Table Lamps with Harps and Finials, No Shades" at bounding box center [456, 143] width 118 height 15
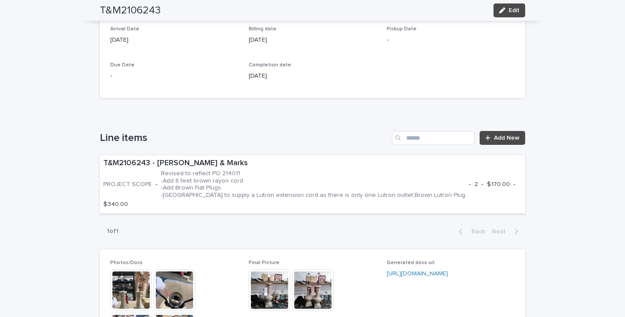
scroll to position [434, 0]
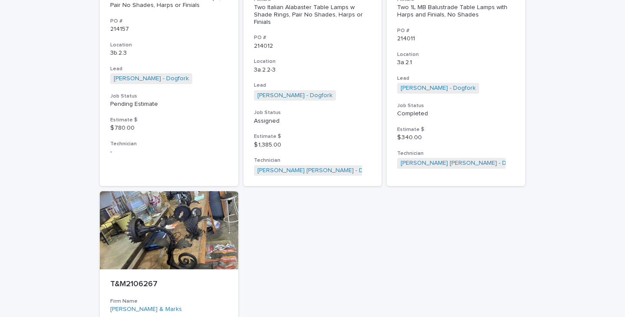
scroll to position [1590, 0]
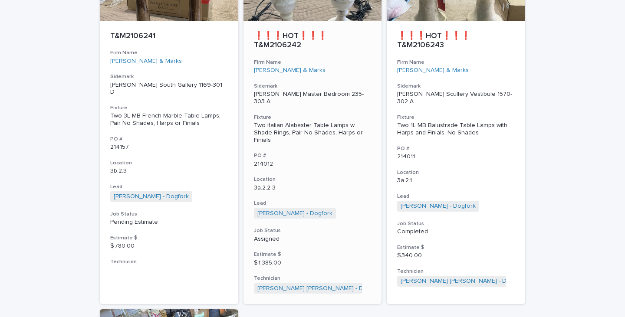
click at [307, 122] on div "Two Italian Alabaster Table Lamps w Shade Rings, Pair No Shades, Harps or Finia…" at bounding box center [313, 133] width 118 height 22
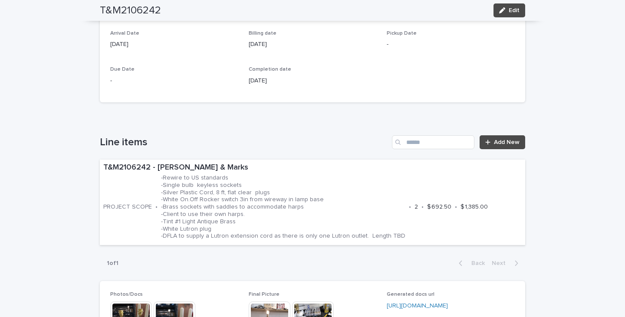
scroll to position [390, 0]
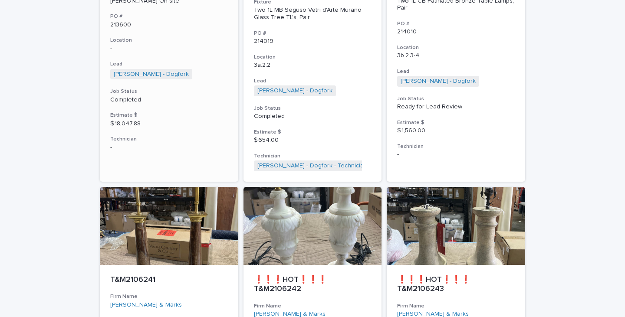
scroll to position [1416, 0]
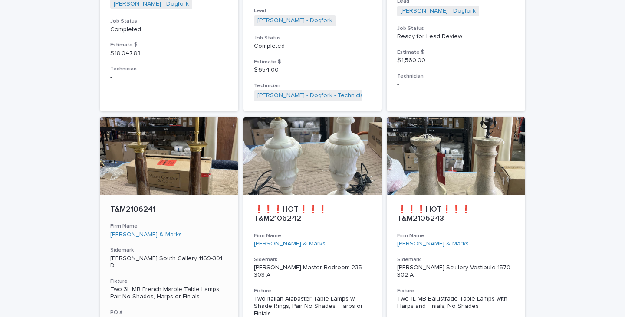
click at [132, 286] on div "Two 3L MB French Marble Table Lamps, Pair No Shades, Harps or Finials" at bounding box center [169, 293] width 118 height 15
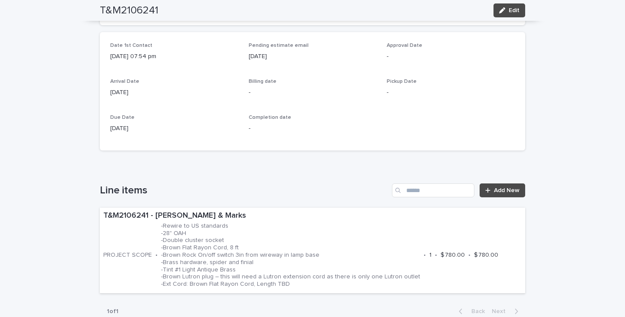
scroll to position [477, 0]
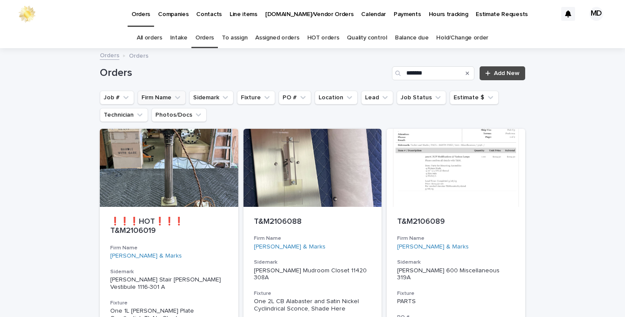
drag, startPoint x: 207, startPoint y: 100, endPoint x: 153, endPoint y: 98, distance: 54.3
click at [153, 98] on ul "Job # Firm Name Sidemark Fixture PO # Location Lead Job Status Estimate $ Techn…" at bounding box center [312, 106] width 429 height 35
click at [153, 98] on button "Firm Name" at bounding box center [162, 98] width 48 height 14
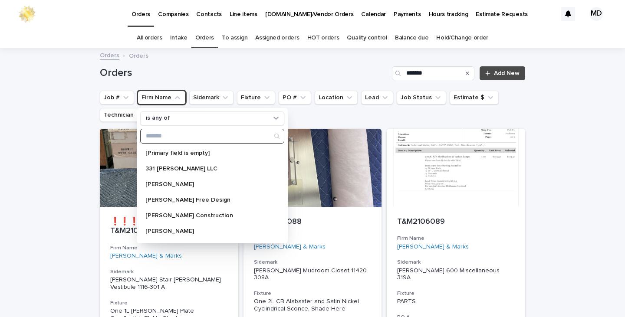
click at [171, 135] on input "Search" at bounding box center [212, 136] width 143 height 14
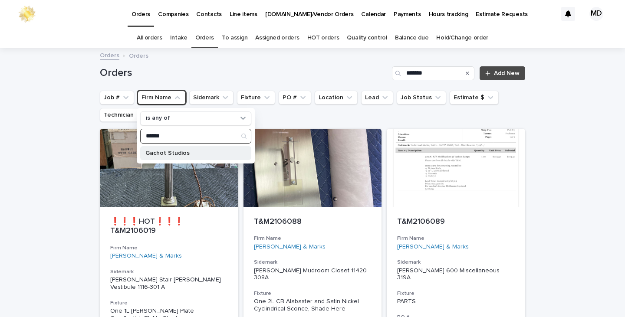
type input "******"
click at [159, 153] on p "Gachot Studios" at bounding box center [191, 153] width 92 height 6
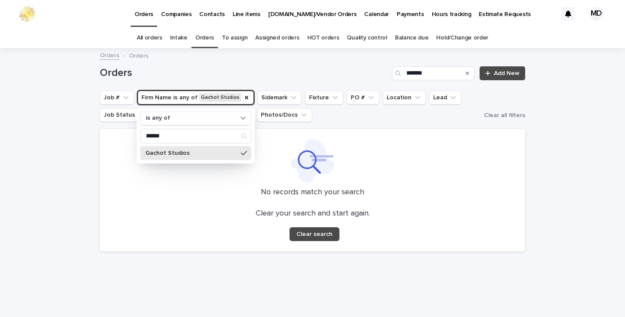
click at [187, 153] on p "Gachot Studios" at bounding box center [191, 153] width 92 height 6
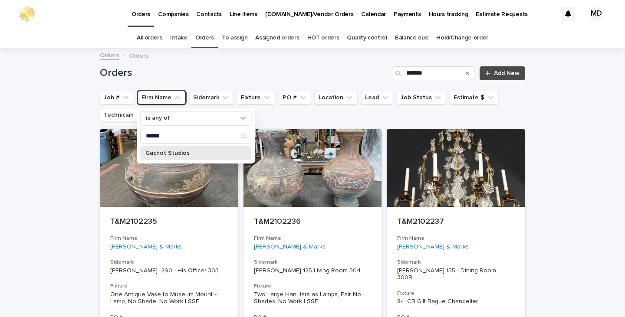
click at [163, 150] on p "Gachot Studios" at bounding box center [191, 153] width 92 height 6
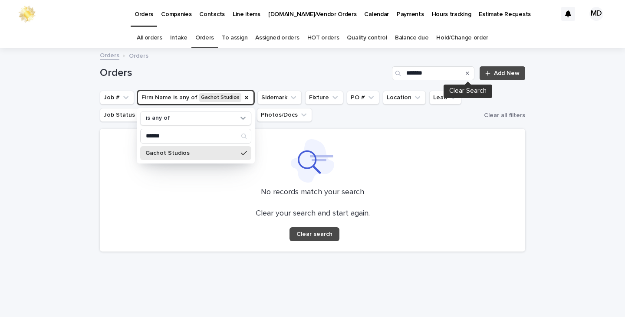
click at [468, 73] on icon "Search" at bounding box center [467, 73] width 3 height 3
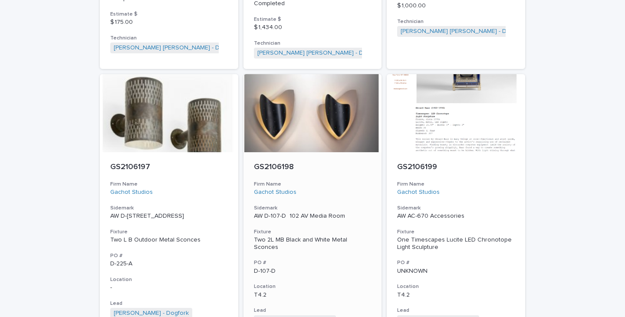
scroll to position [1475, 0]
click at [279, 237] on div "Two 2L MB Black and White Metal Sconces" at bounding box center [313, 244] width 118 height 15
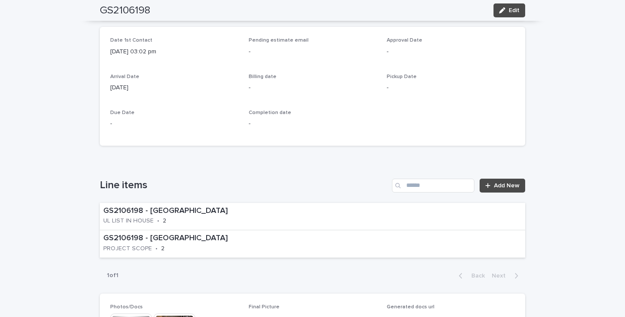
scroll to position [390, 0]
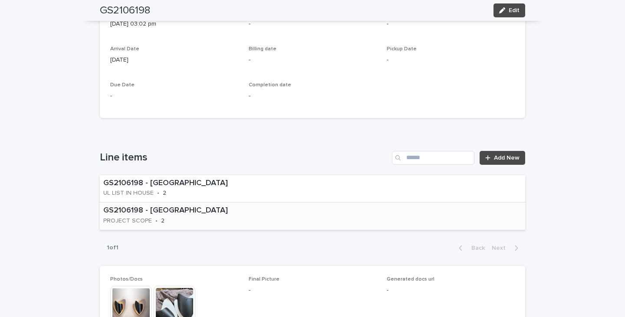
click at [231, 213] on p "GS2106198 - [GEOGRAPHIC_DATA]" at bounding box center [196, 211] width 186 height 10
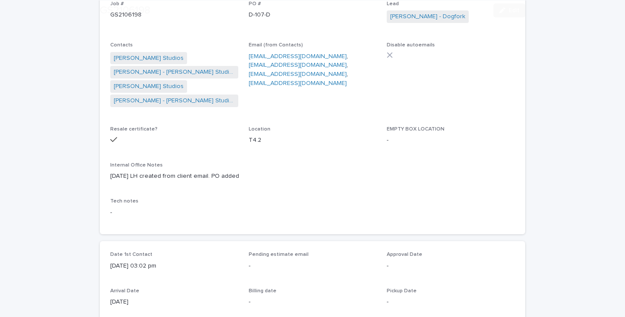
scroll to position [174, 0]
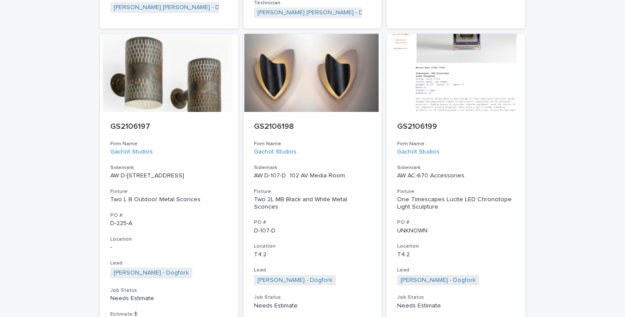
scroll to position [1518, 0]
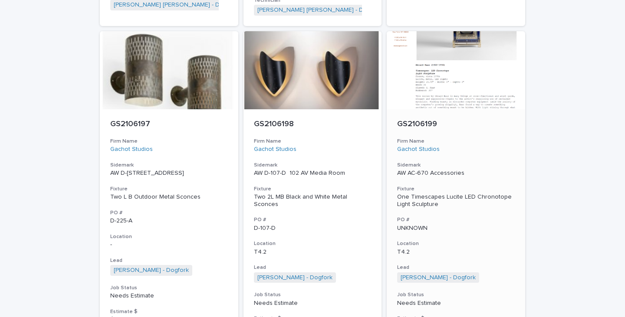
click at [423, 193] on div "One Timescapes Lucite LED Chronotope Light Sculpture" at bounding box center [456, 200] width 118 height 15
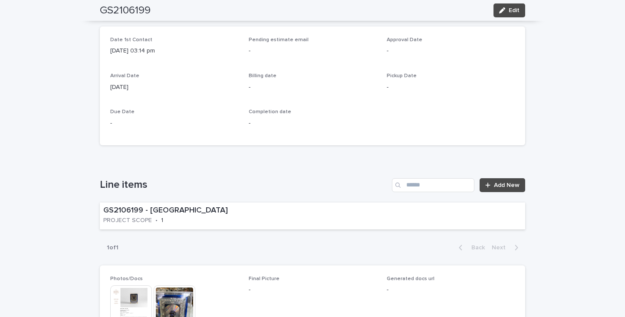
scroll to position [390, 0]
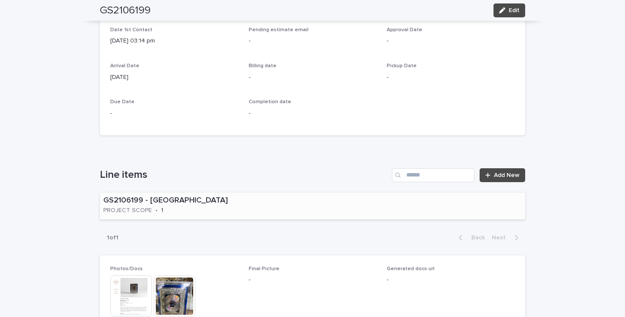
click at [315, 210] on div "GS2106199 - Gachot Studios PROJECT SCOPE • 1" at bounding box center [312, 206] width 425 height 27
